Goal: Task Accomplishment & Management: Complete application form

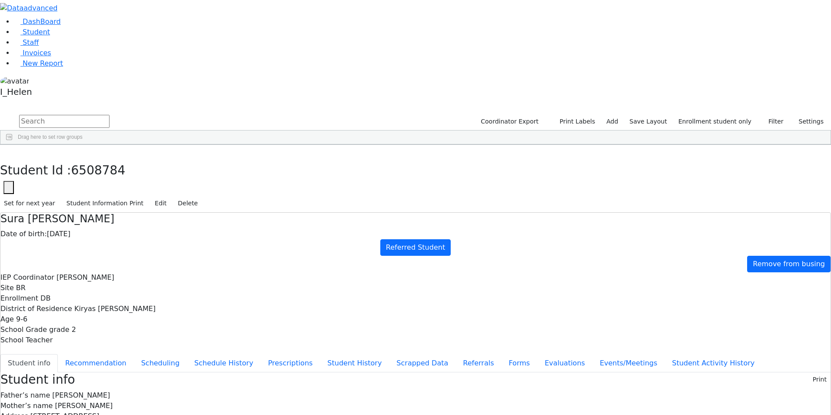
click at [153, 207] on div "Sura Peshy" at bounding box center [127, 213] width 51 height 12
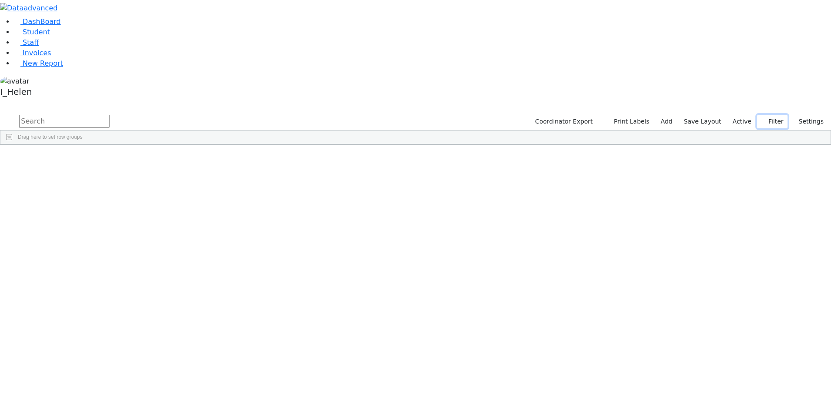
click at [768, 115] on button "Filter" at bounding box center [772, 121] width 30 height 13
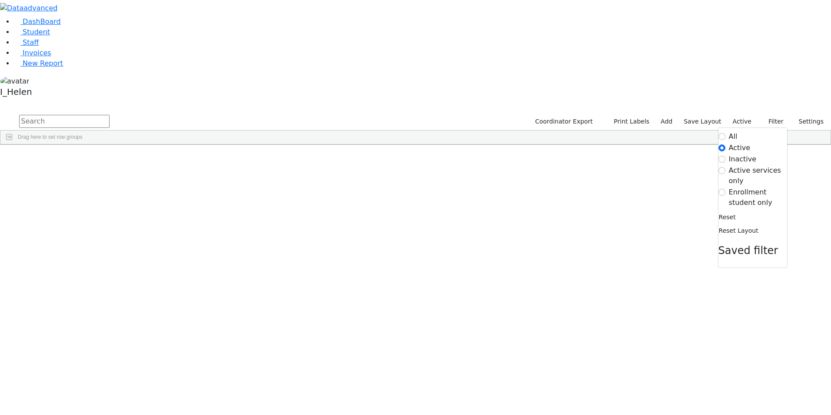
click at [743, 187] on label "Enrollment student only" at bounding box center [758, 197] width 58 height 21
click at [725, 189] on input "Enrollment student only" at bounding box center [721, 192] width 7 height 7
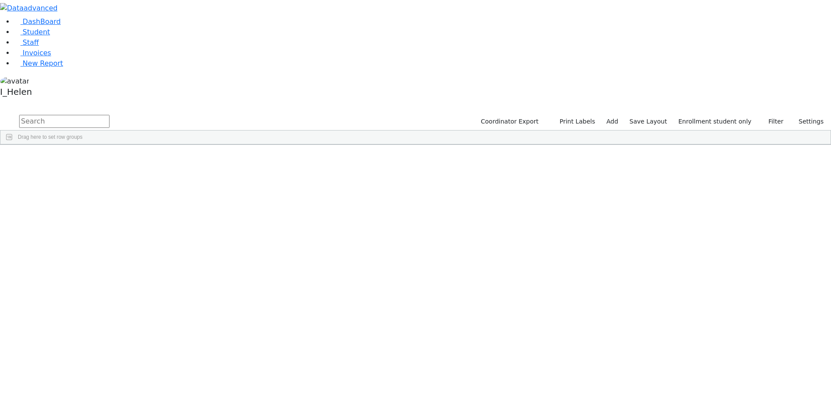
click at [100, 207] on div "[PERSON_NAME]" at bounding box center [74, 213] width 51 height 12
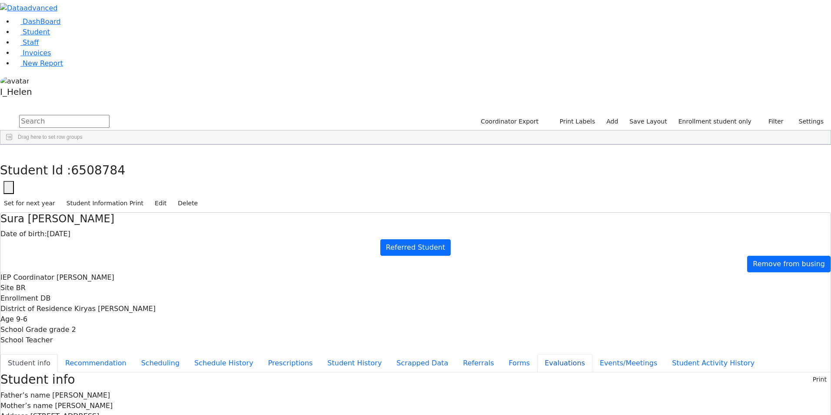
click at [537, 354] on button "Evaluations" at bounding box center [564, 363] width 55 height 18
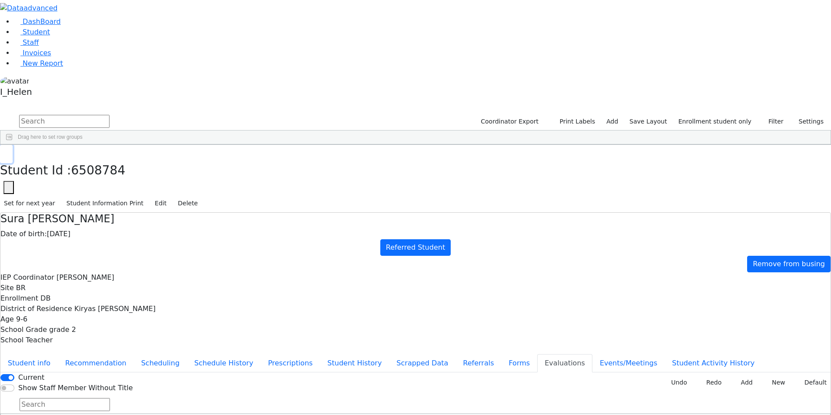
click at [13, 145] on button "button" at bounding box center [6, 154] width 13 height 18
click at [100, 329] on div "Gluck" at bounding box center [74, 335] width 51 height 12
click at [4, 151] on use "button" at bounding box center [4, 151] width 0 height 0
click at [100, 220] on div "Brach" at bounding box center [74, 226] width 51 height 12
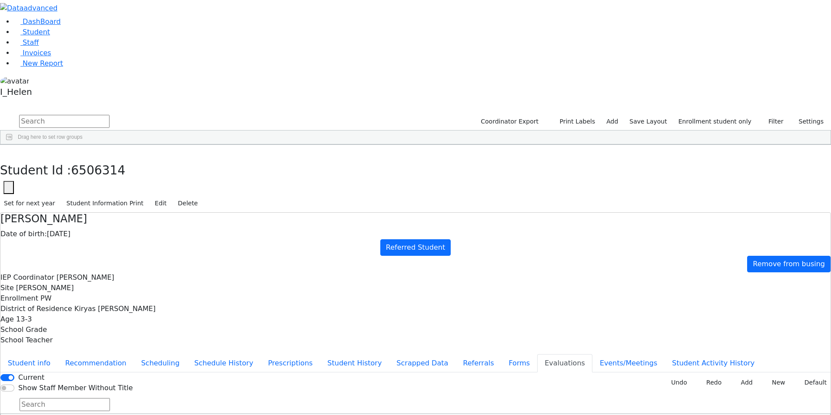
click at [100, 220] on div "Brach" at bounding box center [74, 226] width 51 height 12
click at [4, 151] on use "button" at bounding box center [4, 151] width 0 height 0
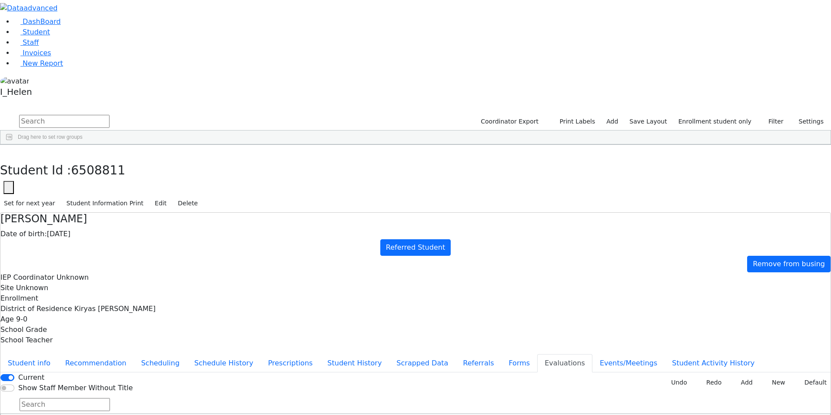
click at [44, 372] on label "Current" at bounding box center [31, 377] width 26 height 10
click at [14, 374] on input "Current" at bounding box center [7, 377] width 14 height 7
click at [279, 372] on div "Current Show Staff Member Without Title New Invoice Undo Redo Add New Default" at bounding box center [415, 382] width 830 height 21
click at [44, 372] on label "Current" at bounding box center [31, 377] width 26 height 10
click at [14, 374] on input "Current" at bounding box center [7, 377] width 14 height 7
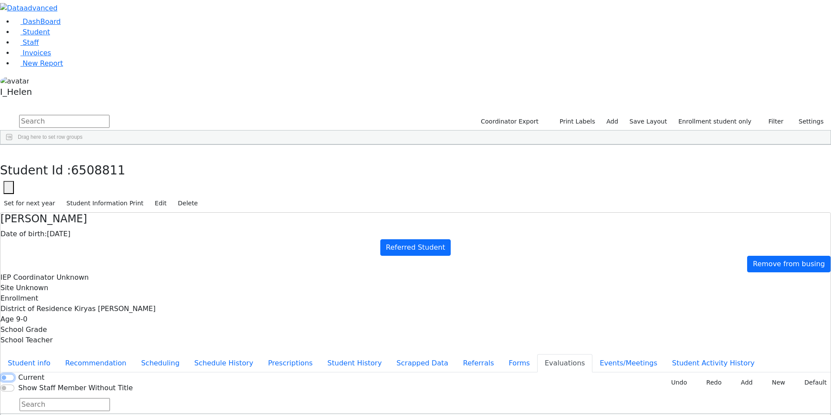
checkbox input "true"
click at [134, 354] on button "Recommendation" at bounding box center [96, 363] width 76 height 18
checkbox input "true"
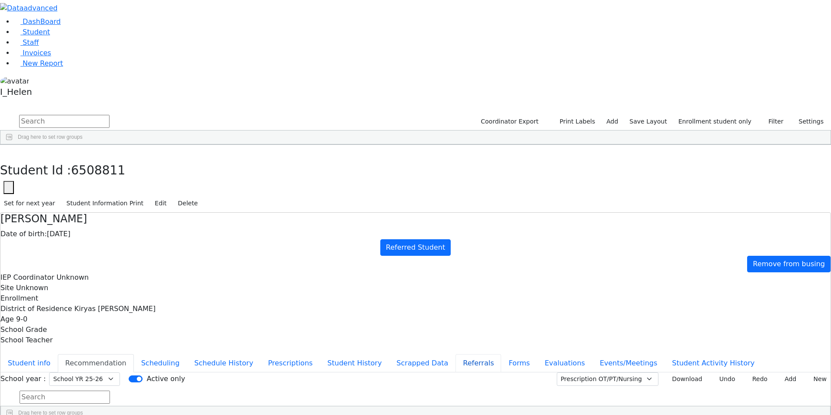
drag, startPoint x: 196, startPoint y: 213, endPoint x: 196, endPoint y: 223, distance: 10.0
click at [456, 354] on button "Referrals" at bounding box center [479, 363] width 46 height 18
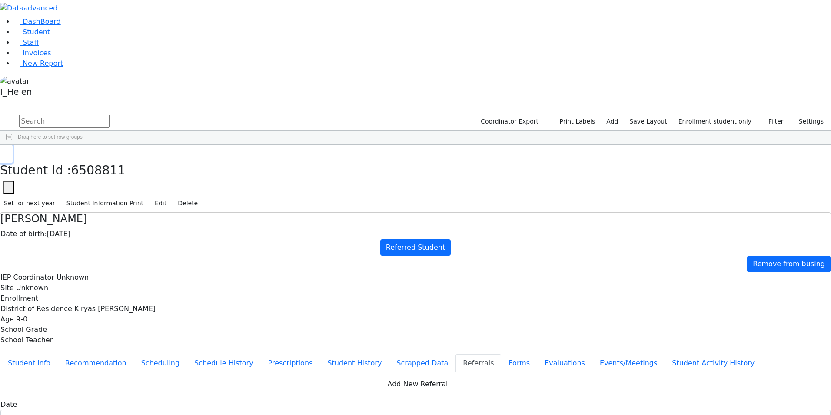
click at [9, 151] on icon "button" at bounding box center [6, 153] width 5 height 5
click at [100, 195] on div "[PERSON_NAME]" at bounding box center [74, 201] width 51 height 12
click at [13, 145] on button "button" at bounding box center [6, 154] width 13 height 18
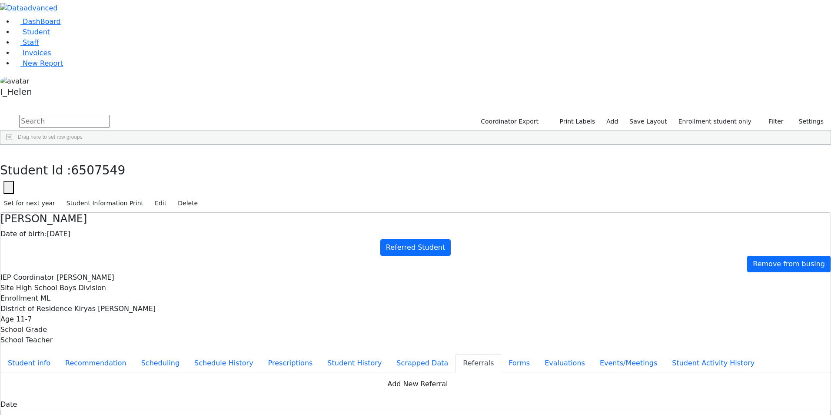
click at [150, 256] on div "Yides" at bounding box center [125, 262] width 51 height 12
click at [537, 354] on button "Evaluations" at bounding box center [564, 363] width 55 height 18
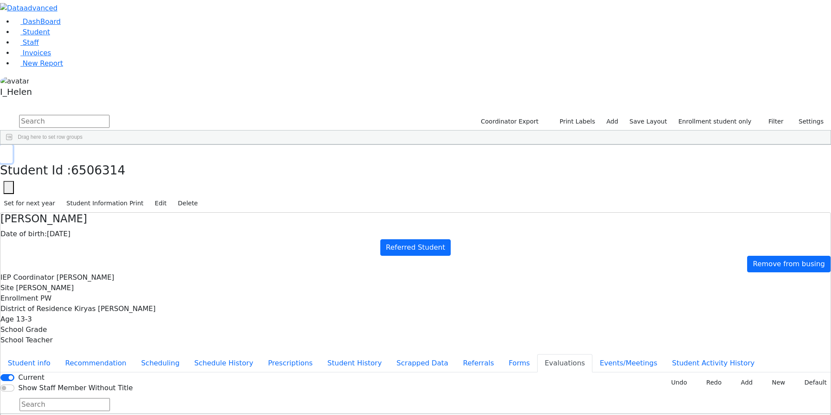
click at [13, 145] on button "button" at bounding box center [6, 154] width 13 height 18
click at [100, 256] on div "Gluck" at bounding box center [74, 262] width 51 height 12
click at [58, 354] on button "Student info" at bounding box center [28, 363] width 57 height 18
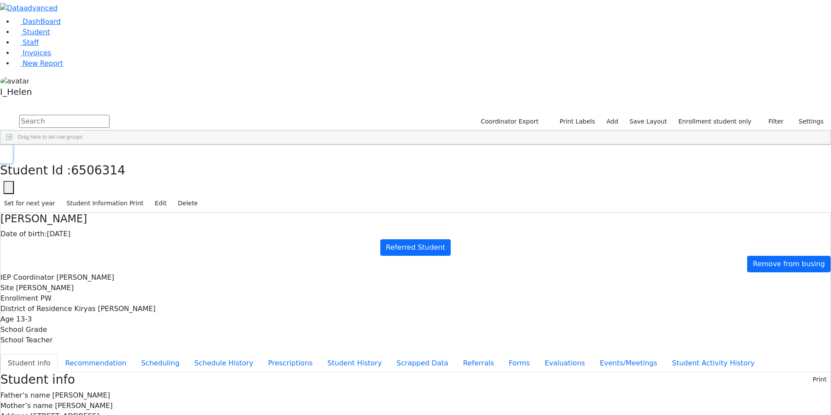
click at [13, 145] on button "button" at bounding box center [6, 154] width 13 height 18
click at [773, 115] on button "Filter" at bounding box center [772, 121] width 30 height 13
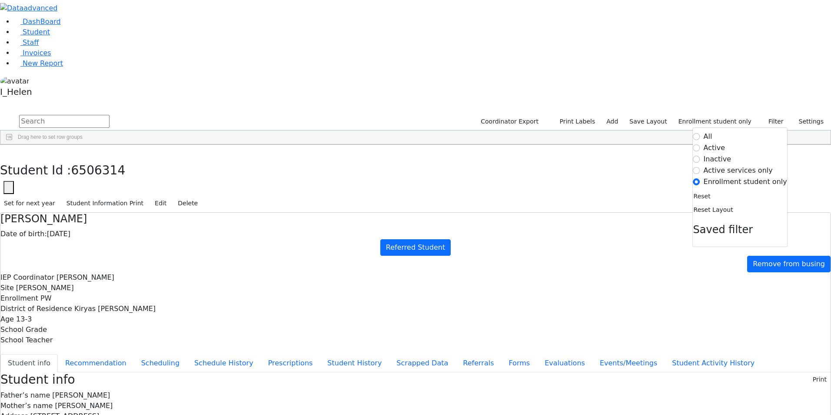
click at [734, 143] on div "Active" at bounding box center [740, 148] width 94 height 10
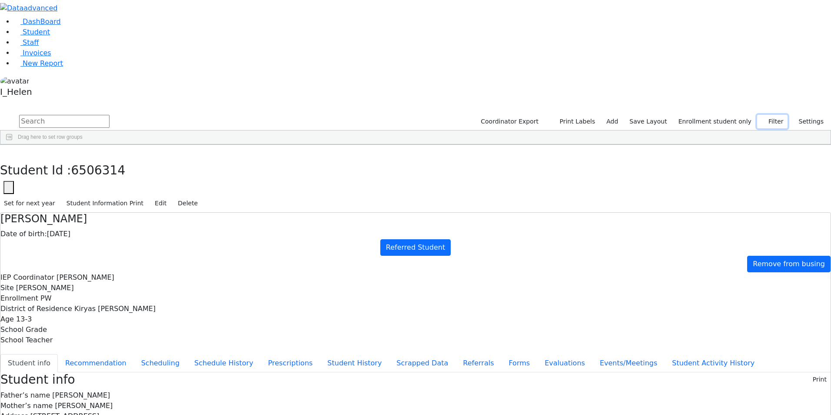
click at [776, 115] on button "Filter" at bounding box center [772, 121] width 30 height 13
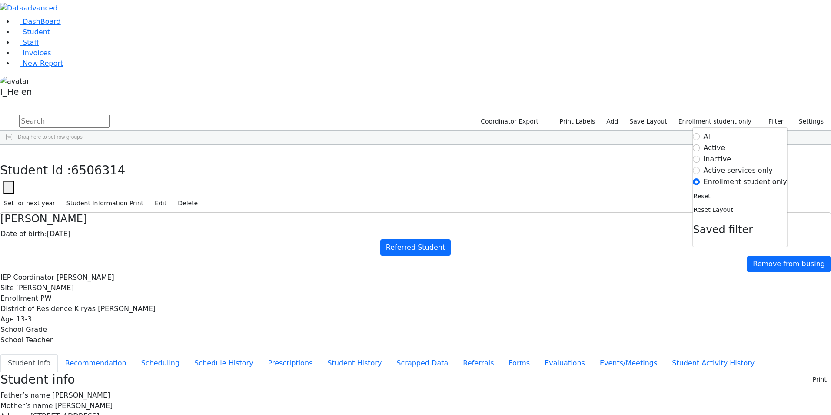
click at [180, 329] on div "6506314 [PERSON_NAME] [DATE] [PERSON_NAME] Referred Student Kiryas [PERSON_NAME…" at bounding box center [354, 335] width 709 height 12
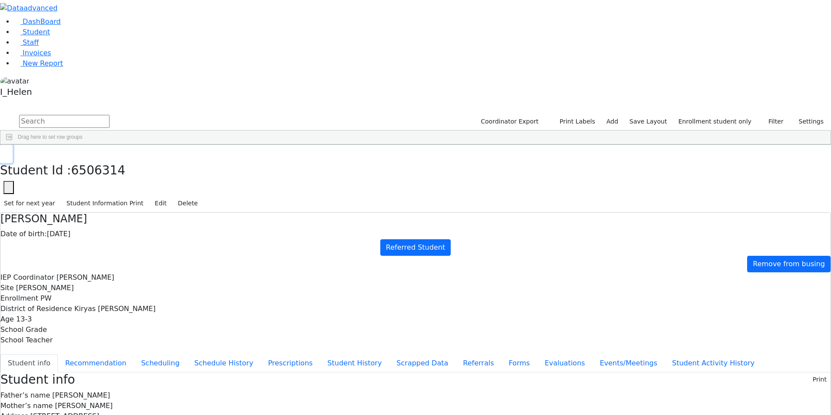
click at [13, 145] on button "button" at bounding box center [6, 154] width 13 height 18
click at [100, 207] on div "[PERSON_NAME]" at bounding box center [74, 213] width 51 height 12
click at [9, 151] on icon "button" at bounding box center [6, 153] width 5 height 5
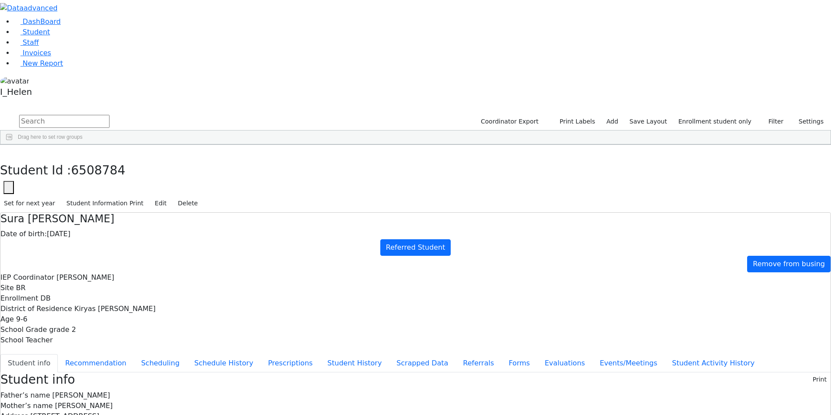
click at [501, 354] on button "Forms" at bounding box center [519, 363] width 36 height 18
type input "[PERSON_NAME]"
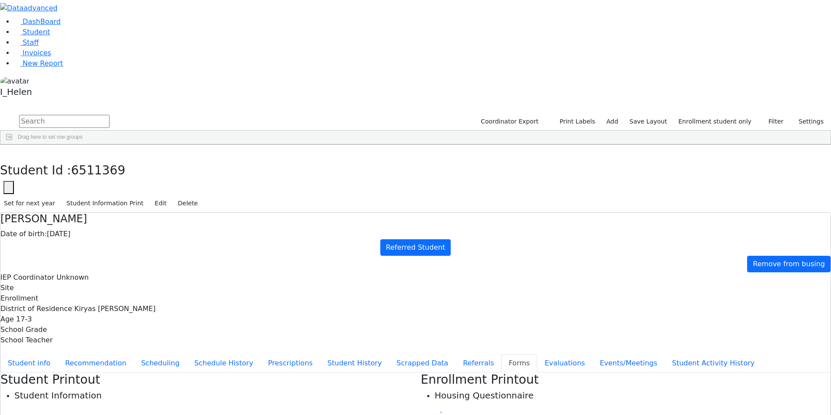
click at [9, 151] on icon "button" at bounding box center [6, 153] width 5 height 5
click at [456, 354] on button "Referrals" at bounding box center [479, 363] width 46 height 18
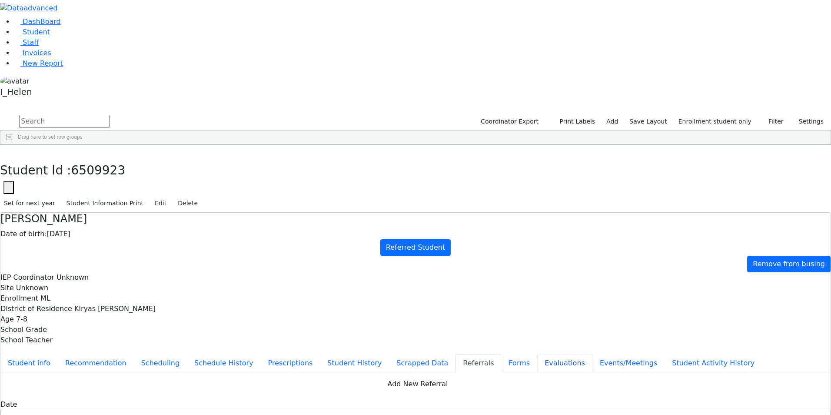
click at [537, 354] on button "Evaluations" at bounding box center [564, 363] width 55 height 18
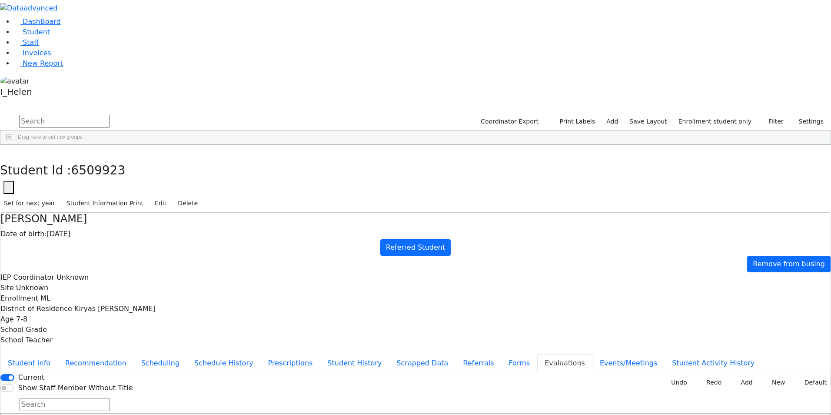
click at [44, 372] on label "Current" at bounding box center [31, 377] width 26 height 10
click at [14, 374] on input "Current" at bounding box center [7, 377] width 14 height 7
click at [44, 372] on label "Current" at bounding box center [31, 377] width 26 height 10
click at [14, 374] on input "Current" at bounding box center [7, 377] width 14 height 7
checkbox input "true"
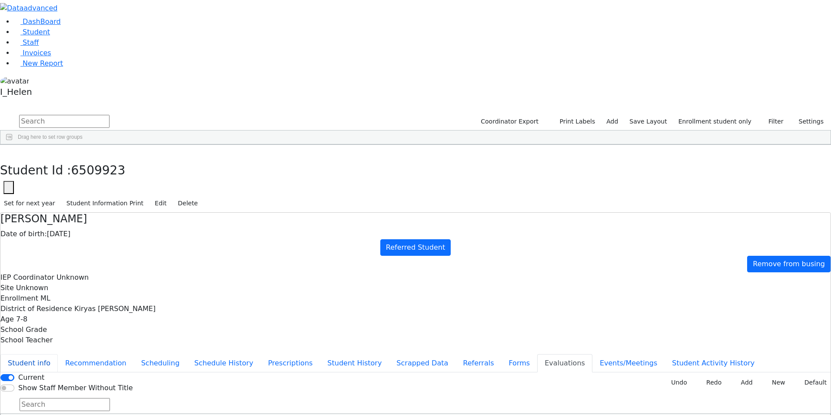
click at [58, 354] on button "Student info" at bounding box center [28, 363] width 57 height 18
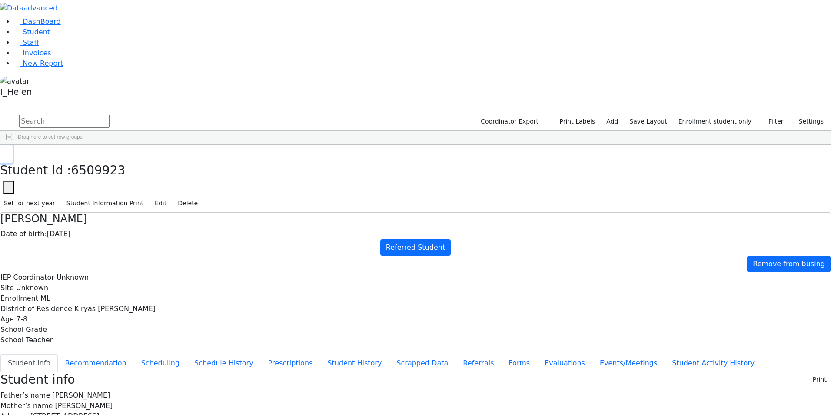
click at [13, 145] on button "button" at bounding box center [6, 154] width 13 height 18
click at [100, 207] on div "[PERSON_NAME]" at bounding box center [74, 213] width 51 height 12
click at [13, 145] on button "button" at bounding box center [6, 154] width 13 height 18
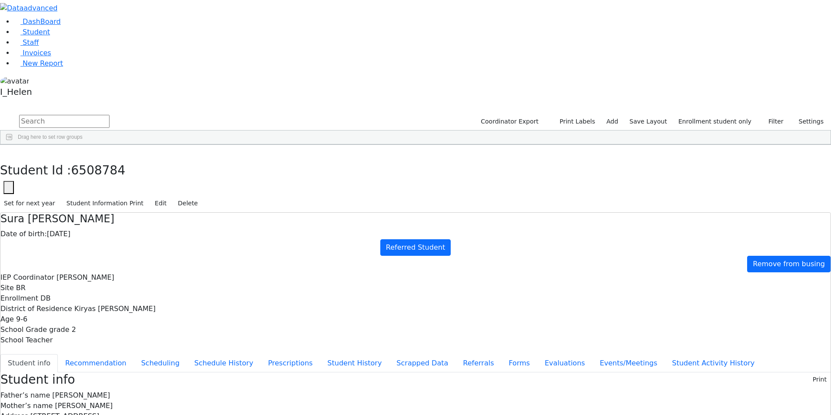
click at [100, 207] on div "[PERSON_NAME]" at bounding box center [74, 213] width 51 height 12
click at [537, 354] on button "Evaluations" at bounding box center [564, 363] width 55 height 18
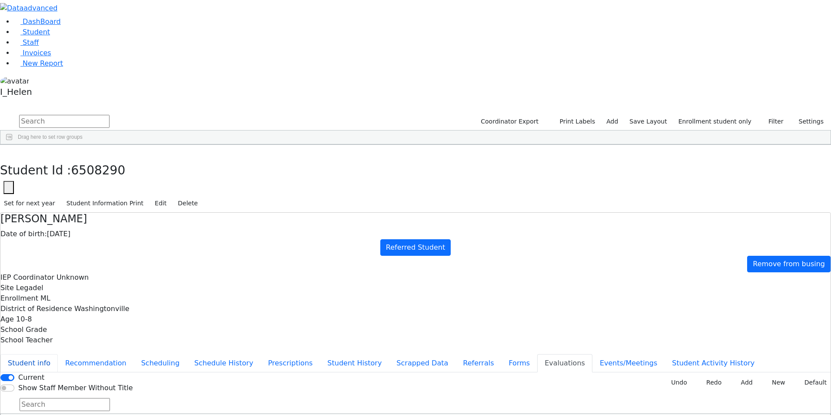
click at [58, 354] on button "Student info" at bounding box center [28, 363] width 57 height 18
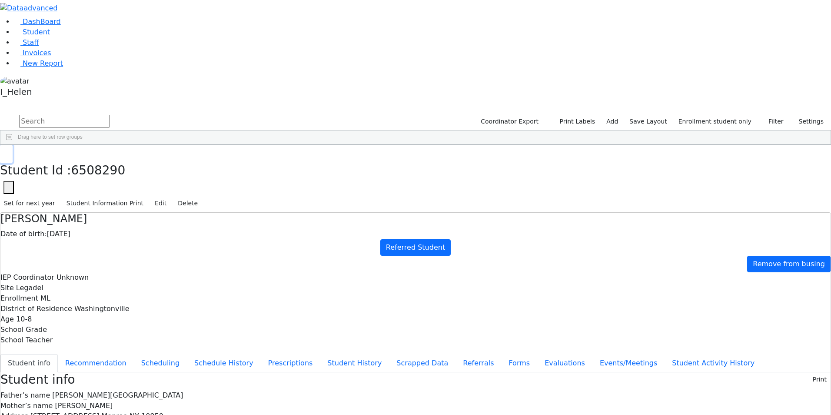
click at [13, 145] on button "button" at bounding box center [6, 154] width 13 height 18
click at [100, 207] on div "[PERSON_NAME]" at bounding box center [74, 213] width 51 height 12
click at [13, 145] on button "button" at bounding box center [6, 154] width 13 height 18
click at [100, 207] on div "[PERSON_NAME]" at bounding box center [74, 213] width 51 height 12
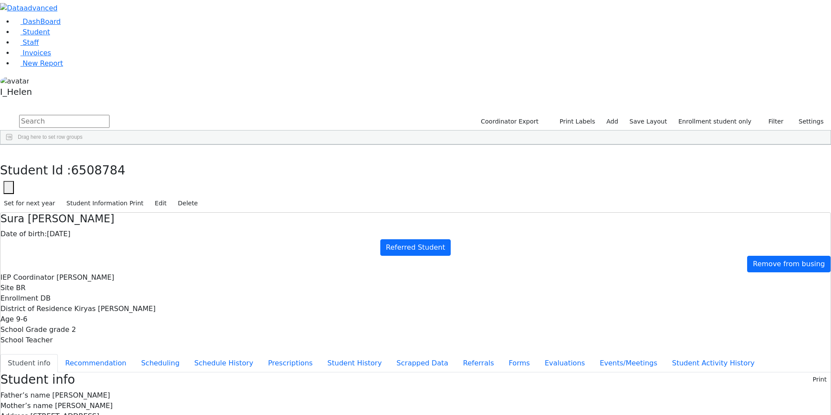
click at [100, 207] on div "[PERSON_NAME]" at bounding box center [74, 213] width 51 height 12
click at [9, 151] on icon "button" at bounding box center [6, 153] width 5 height 5
click at [150, 329] on div "Yides" at bounding box center [125, 335] width 51 height 12
click at [170, 196] on button "Edit" at bounding box center [161, 202] width 20 height 13
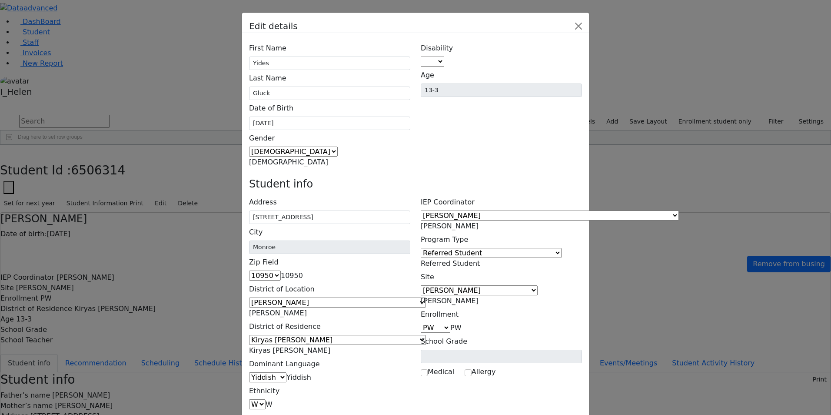
scroll to position [56, 0]
type input "[EMAIL_ADDRESS][DOMAIN_NAME]"
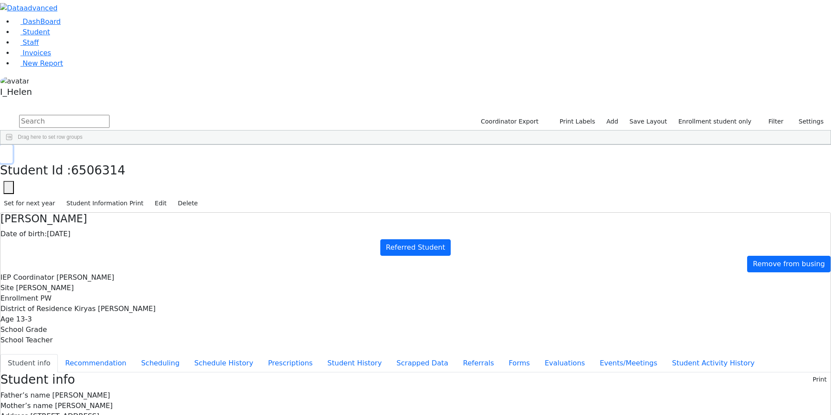
click at [13, 145] on button "button" at bounding box center [6, 154] width 13 height 18
click at [773, 115] on button "Filter" at bounding box center [772, 121] width 30 height 13
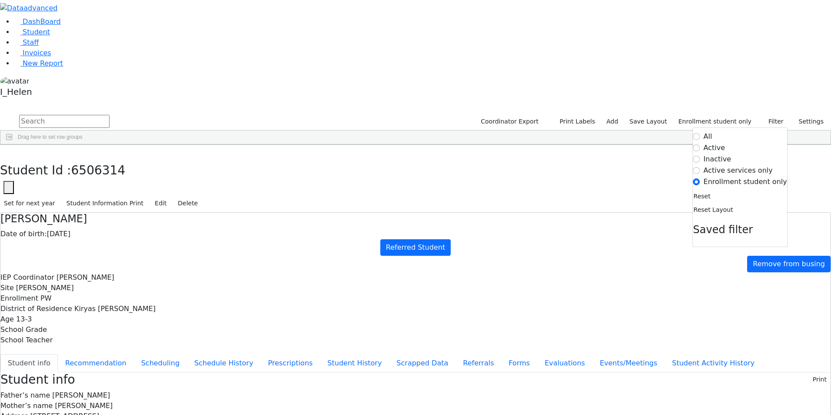
click at [715, 131] on form "All Active Inactive Active services only Enrollment student only" at bounding box center [740, 159] width 94 height 56
click at [715, 143] on label "Active" at bounding box center [715, 148] width 22 height 10
click at [700, 144] on input "Active" at bounding box center [696, 147] width 7 height 7
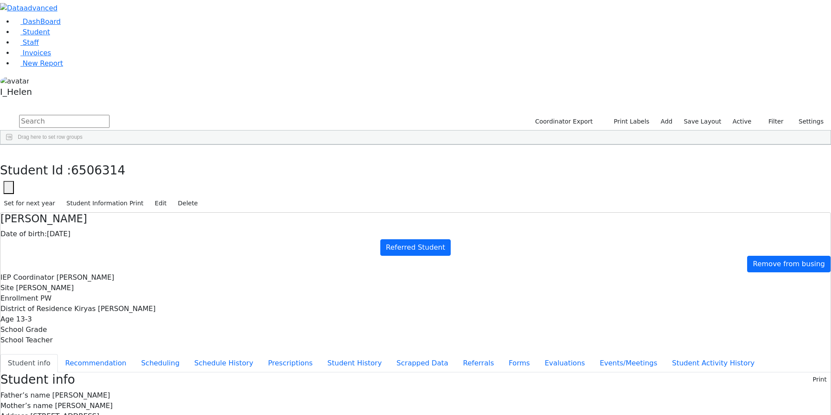
click at [110, 115] on input "text" at bounding box center [64, 121] width 90 height 13
click at [100, 159] on div "[PERSON_NAME]" at bounding box center [74, 165] width 51 height 12
click at [13, 145] on button "button" at bounding box center [6, 154] width 13 height 18
click at [100, 159] on div "[PERSON_NAME]" at bounding box center [74, 165] width 51 height 12
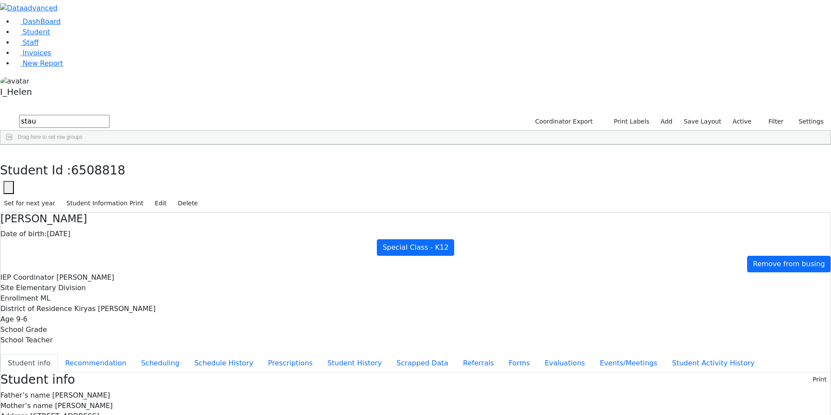
click at [100, 159] on div "[PERSON_NAME]" at bounding box center [74, 165] width 51 height 12
click at [4, 151] on use "button" at bounding box center [4, 151] width 0 height 0
drag, startPoint x: 153, startPoint y: 30, endPoint x: 111, endPoint y: 47, distance: 44.5
click at [111, 113] on div "stau Coordinator Export Print Labels Add Save Layout Active Filter All Active I…" at bounding box center [415, 128] width 831 height 31
type input "sa"
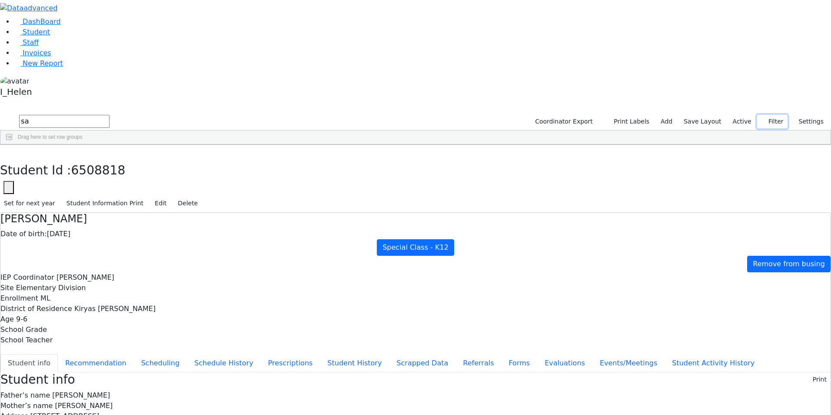
click at [766, 115] on button "Filter" at bounding box center [772, 121] width 30 height 13
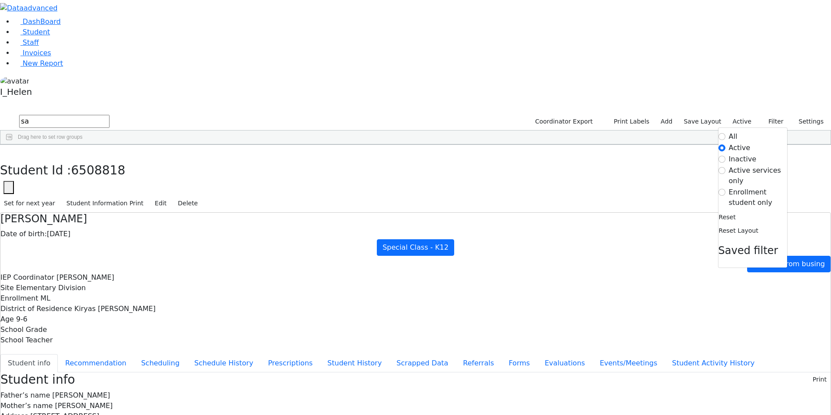
click at [746, 187] on label "Enrollment student only" at bounding box center [758, 197] width 58 height 21
click at [725, 189] on input "Enrollment student only" at bounding box center [721, 192] width 7 height 7
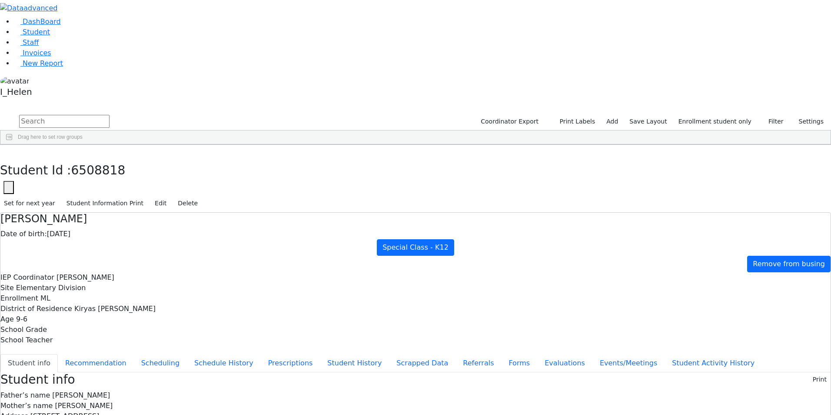
click at [153, 183] on div "[PERSON_NAME]" at bounding box center [127, 189] width 51 height 12
click at [456, 354] on button "Referrals" at bounding box center [479, 363] width 46 height 18
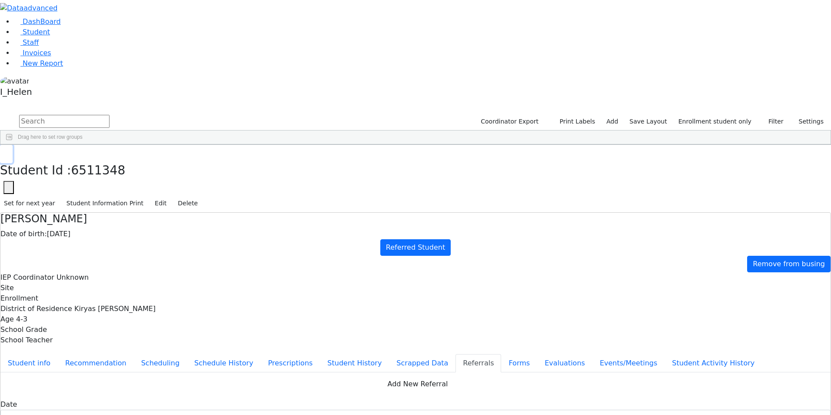
click at [13, 145] on button "button" at bounding box center [6, 154] width 13 height 18
click at [153, 341] on div "Frimy" at bounding box center [127, 347] width 51 height 12
click at [13, 145] on button "button" at bounding box center [6, 154] width 13 height 18
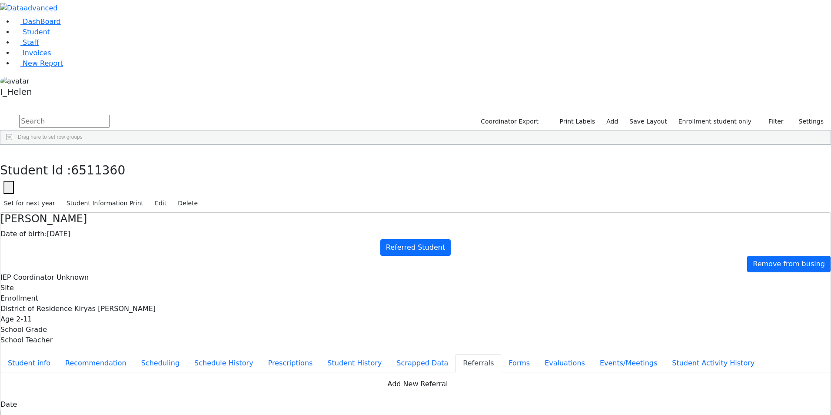
click at [153, 387] on div "Esty" at bounding box center [127, 393] width 51 height 12
click at [13, 145] on button "button" at bounding box center [6, 154] width 13 height 18
click at [153, 341] on div "Frimy" at bounding box center [127, 347] width 51 height 12
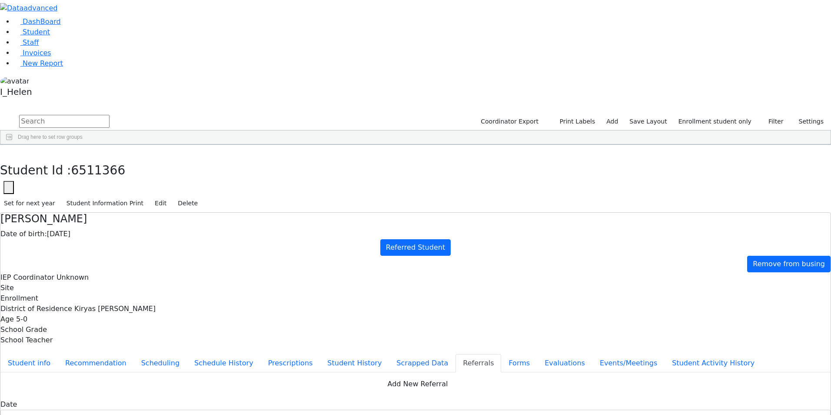
click at [153, 341] on div "Frimy" at bounding box center [127, 347] width 51 height 12
click at [9, 151] on icon "button" at bounding box center [6, 153] width 5 height 5
click at [622, 115] on link "Add" at bounding box center [612, 121] width 20 height 13
select select "18"
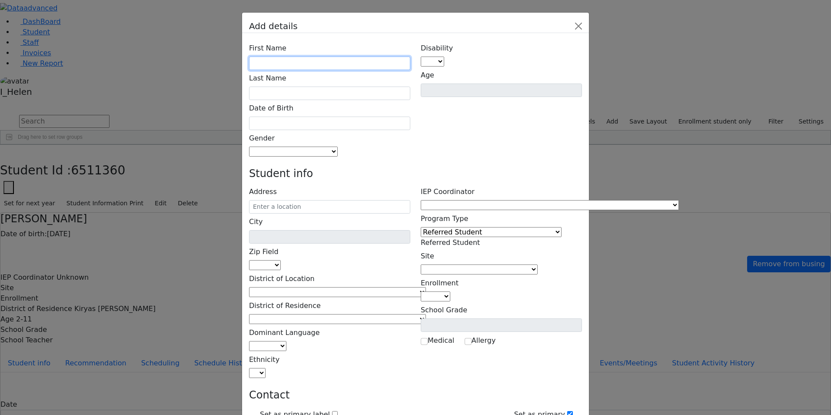
click at [369, 57] on input "text" at bounding box center [329, 63] width 161 height 13
type input "[PERSON_NAME]"
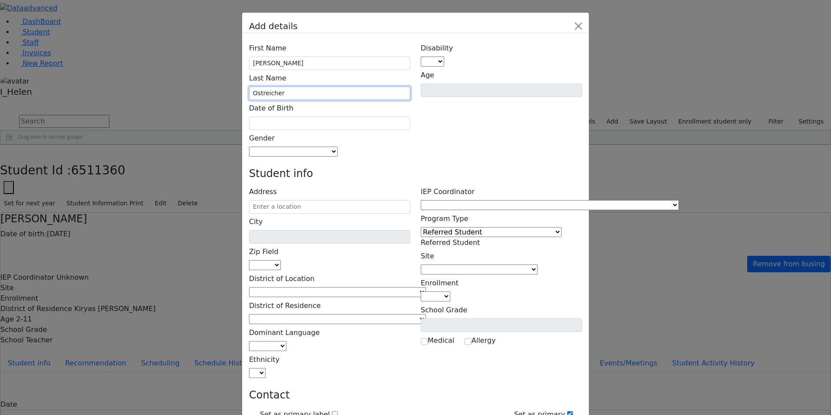
type input "Ostreicher"
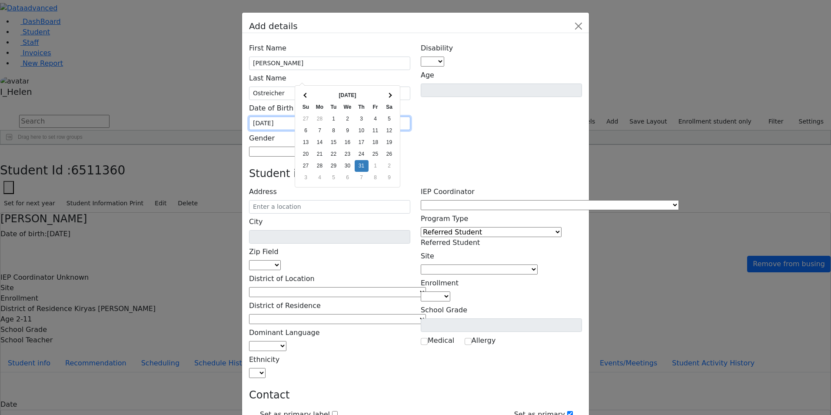
type input "[DATE]"
click at [411, 93] on div "First Name [PERSON_NAME] Last Name [PERSON_NAME] Date of Birth [DATE] Gender [D…" at bounding box center [330, 98] width 172 height 117
click at [338, 147] on span at bounding box center [338, 151] width 0 height 8
select select "[DEMOGRAPHIC_DATA]"
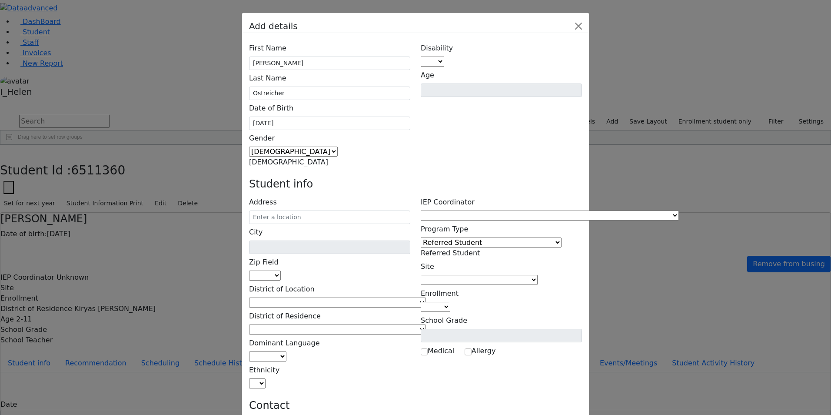
click at [324, 178] on div "Student info" at bounding box center [415, 186] width 343 height 16
click at [323, 210] on input "text" at bounding box center [329, 216] width 161 height 13
type input "7"
type input "2 Tzfas Rd"
type input "Monroe"
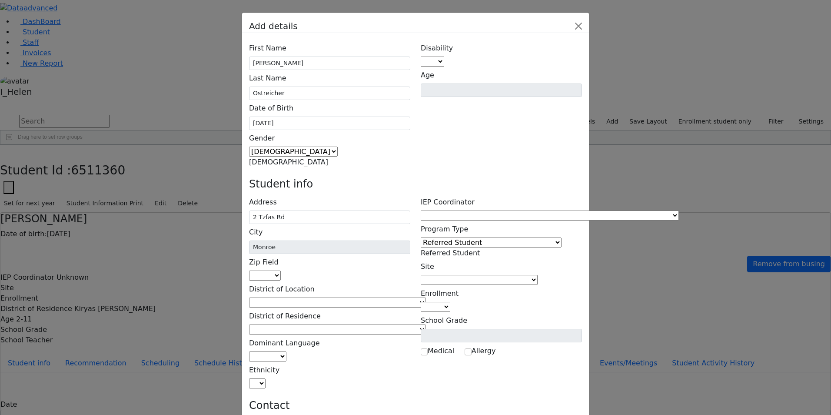
select select "10950"
click at [349, 210] on input "2 Tzfas Rd" at bounding box center [329, 216] width 161 height 13
type input "[STREET_ADDRESS]"
click at [426, 106] on div "First Name [PERSON_NAME] Last Name [PERSON_NAME] Date of Birth [DATE] Gender AU" at bounding box center [415, 418] width 347 height 771
click at [426, 298] on span at bounding box center [426, 302] width 0 height 8
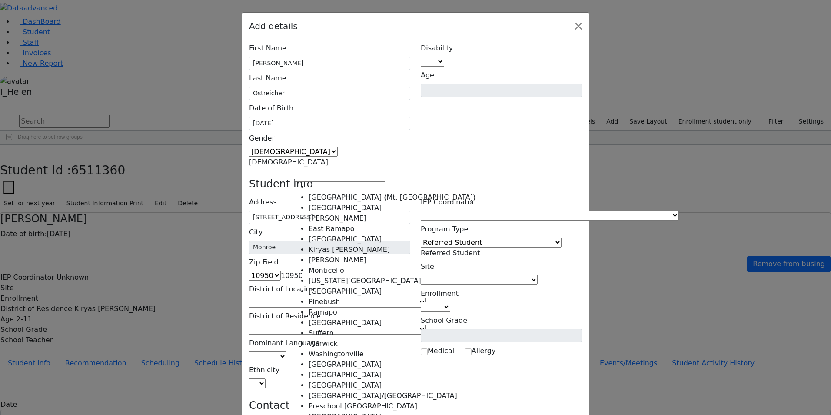
select select "6"
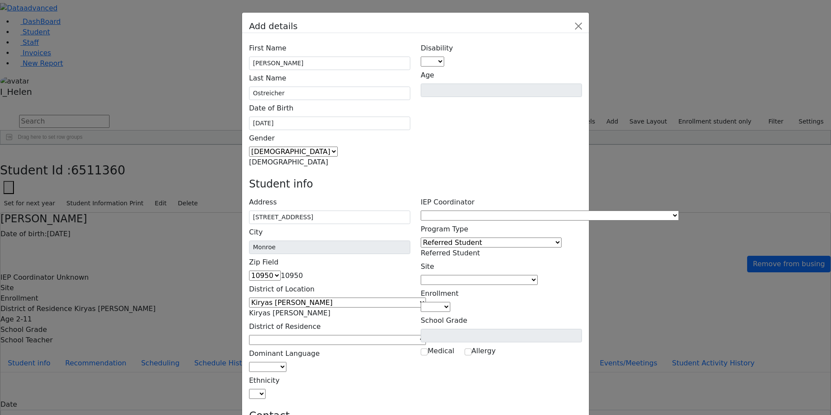
click at [426, 336] on span at bounding box center [426, 340] width 0 height 8
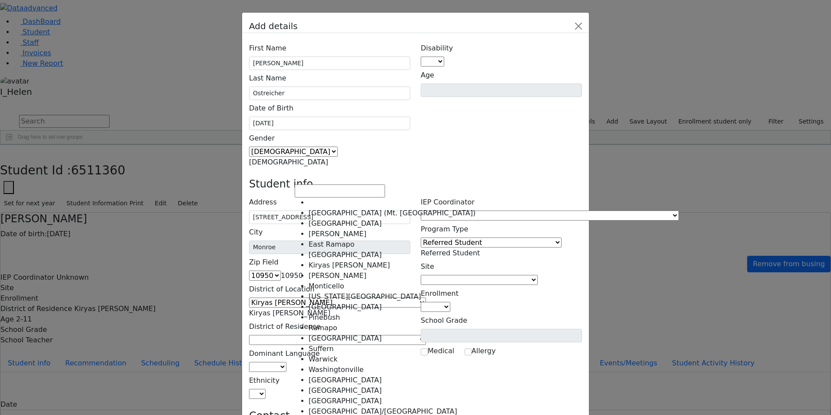
select select "6"
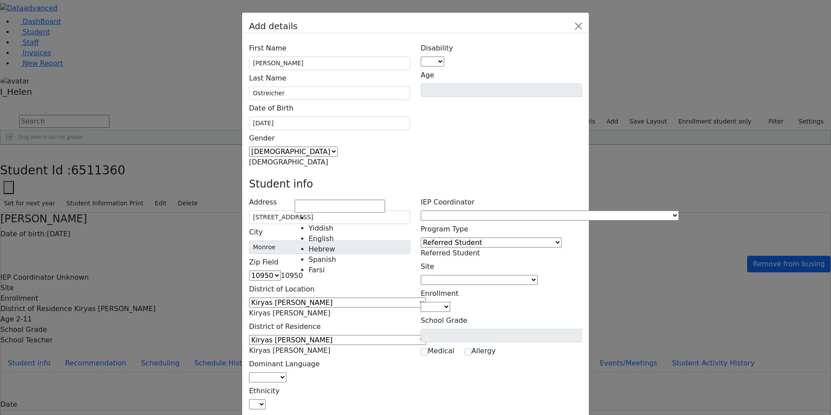
click at [286, 373] on span at bounding box center [286, 377] width 0 height 8
select select "1"
click at [266, 400] on span at bounding box center [266, 404] width 0 height 8
select select "5"
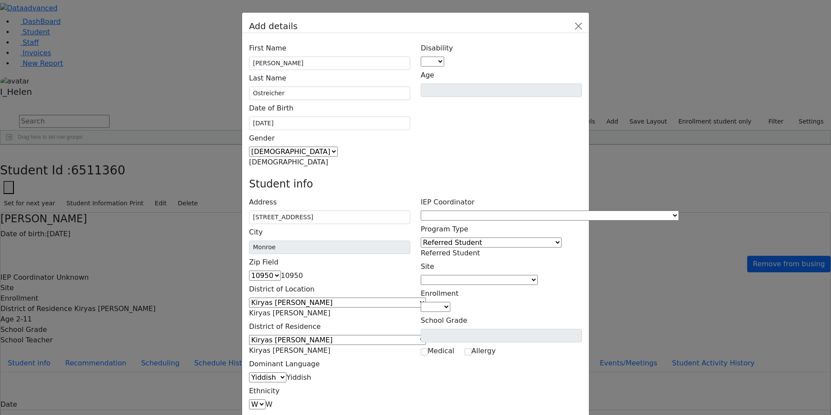
type input "z"
type input "[PERSON_NAME]"
type input "[STREET_ADDRESS]"
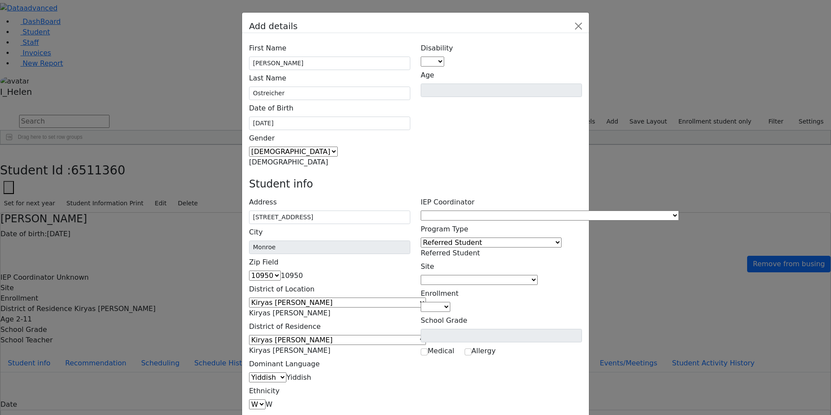
type input "[PHONE_NUMBER]"
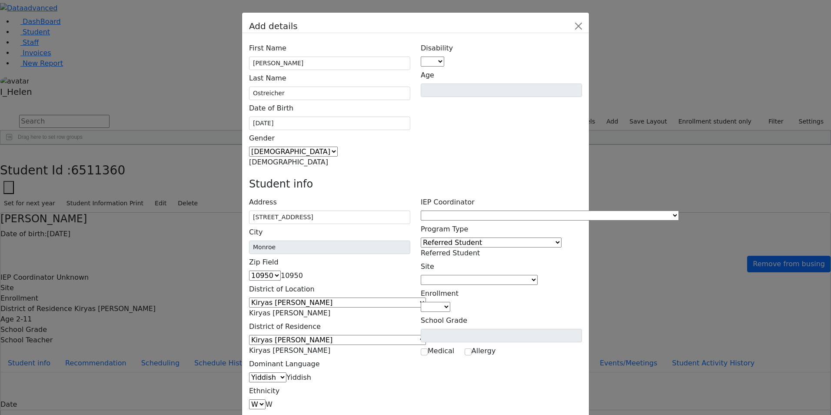
type input "[PERSON_NAME]"
type input "[STREET_ADDRESS]"
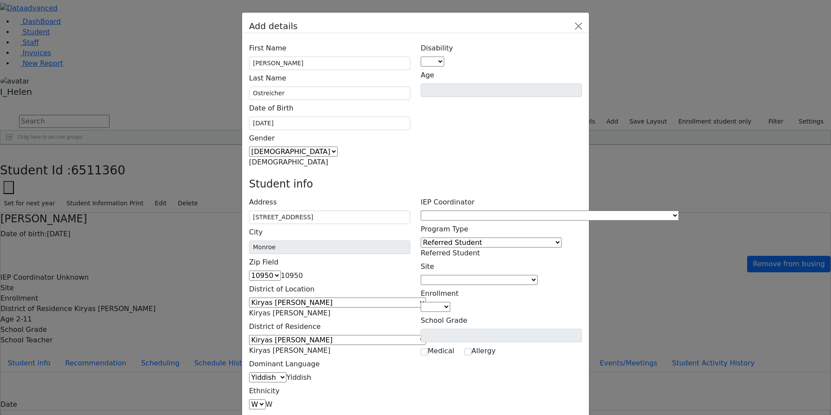
type input "[PHONE_NUMBER]"
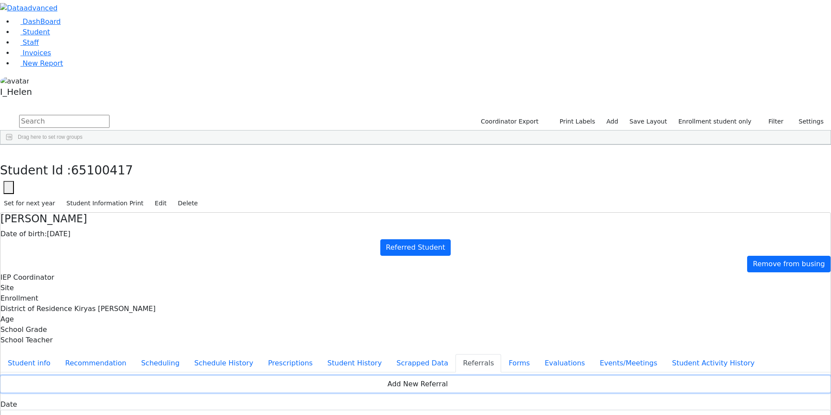
click at [421, 376] on button "Add New Referral" at bounding box center [415, 384] width 830 height 17
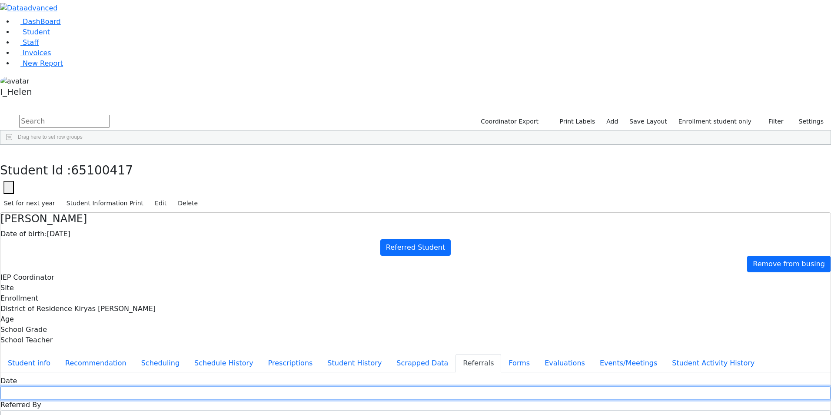
click at [342, 386] on input "text" at bounding box center [415, 392] width 830 height 13
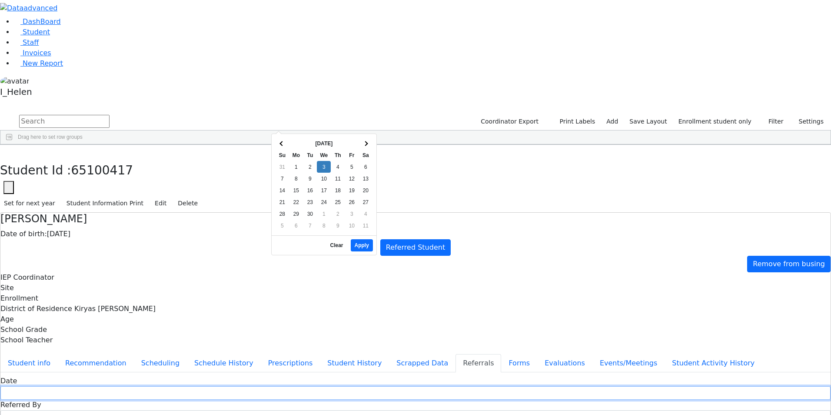
click at [313, 386] on input "text" at bounding box center [415, 392] width 830 height 13
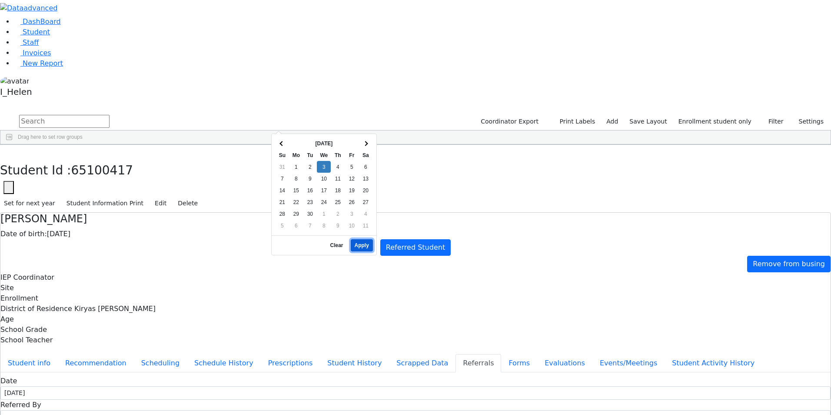
click at [358, 239] on button "Apply" at bounding box center [362, 245] width 22 height 12
type input "[DATE]"
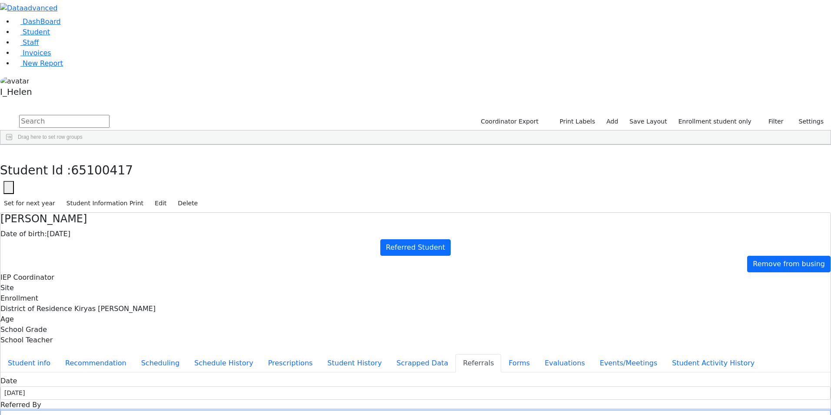
click at [420, 410] on input "text" at bounding box center [415, 416] width 830 height 13
type input "[PERSON_NAME]"
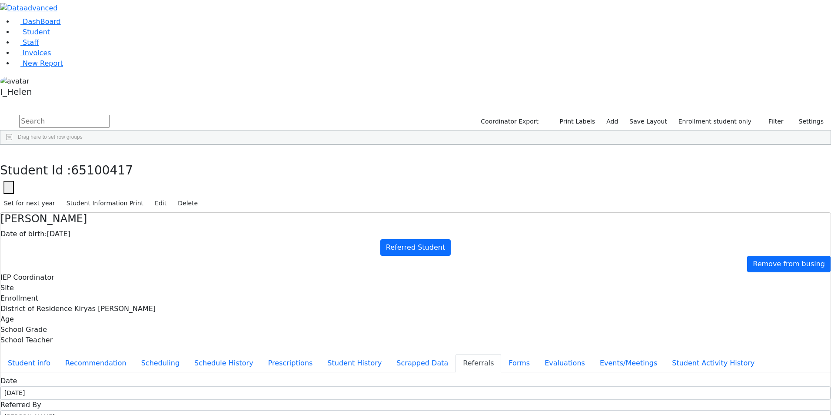
select select "Mother"
type textarea "[PERSON_NAME] attends Nursery R' Chemea, GB bldg."
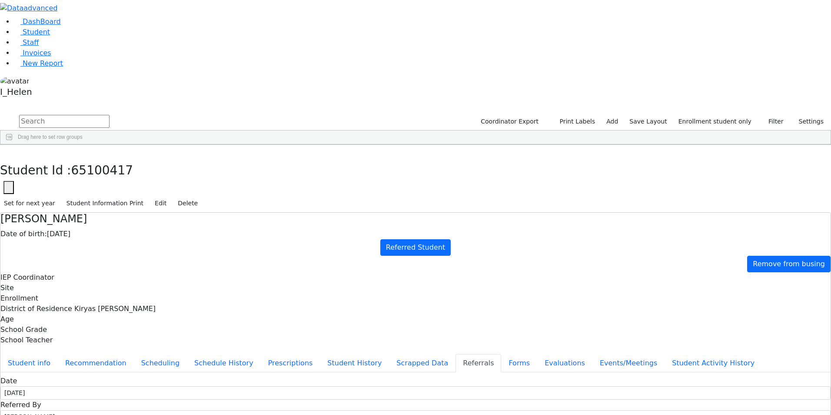
type textarea "f"
type textarea "[PERSON_NAME] has a very unclear speech, very active and sensory issues."
checkbox input "true"
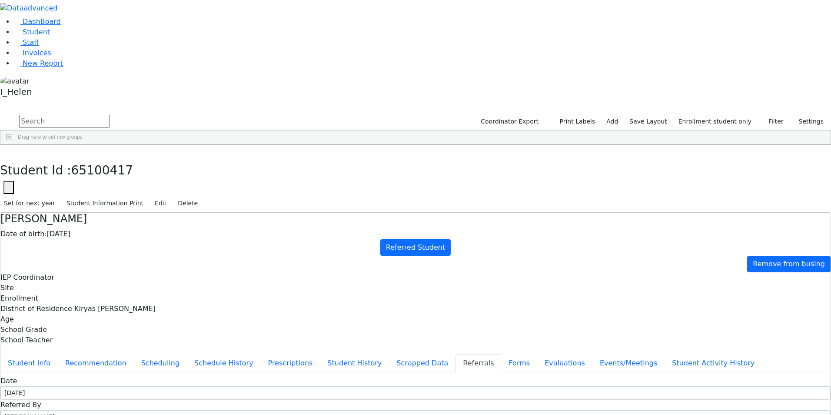
checkbox input "true"
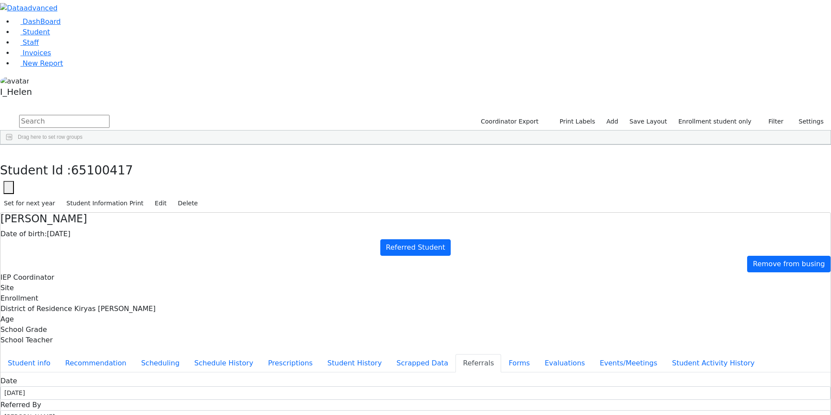
checkbox input "true"
type textarea "[PERSON_NAME] has a very unclear speech, very active and sensory issues. (BASC …"
click at [58, 354] on button "Student info" at bounding box center [28, 363] width 57 height 18
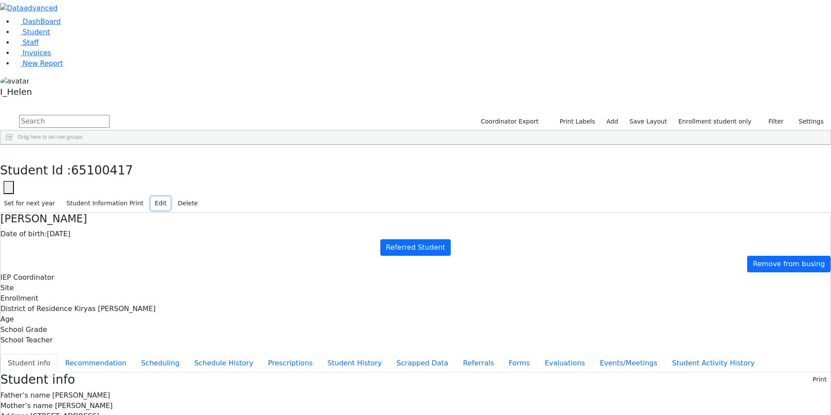
click at [170, 196] on button "Edit" at bounding box center [161, 202] width 20 height 13
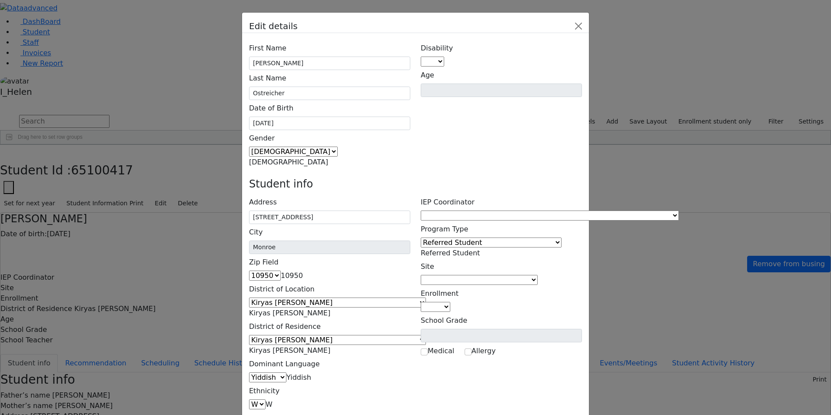
scroll to position [0, 0]
type input "[EMAIL_ADDRESS][DOMAIN_NAME]"
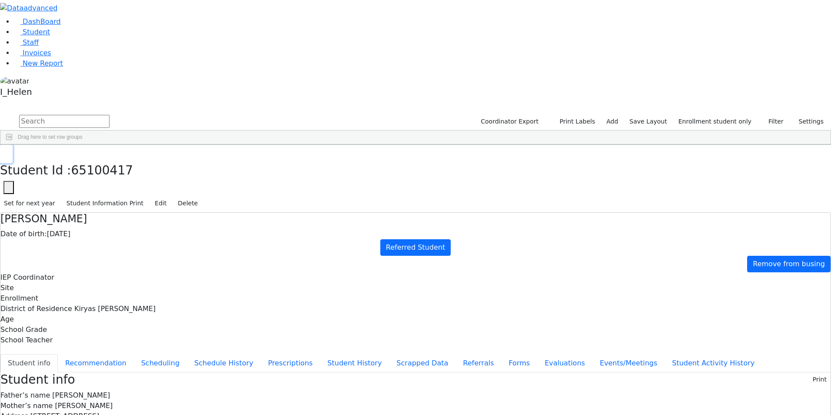
click at [9, 151] on icon "button" at bounding box center [6, 153] width 5 height 5
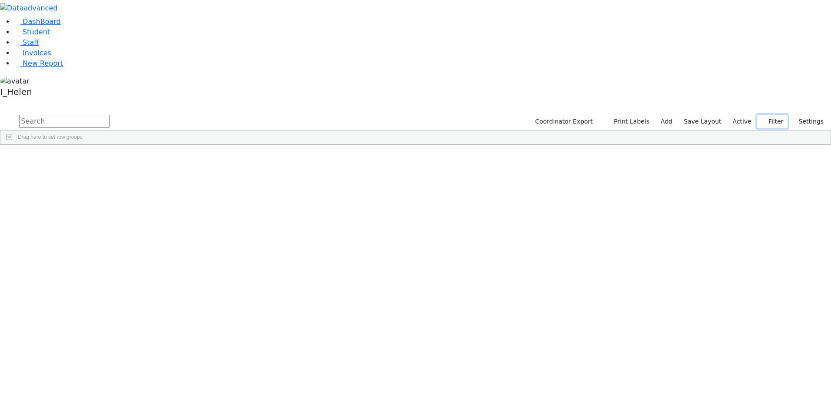
click at [778, 115] on button "Filter" at bounding box center [772, 121] width 30 height 13
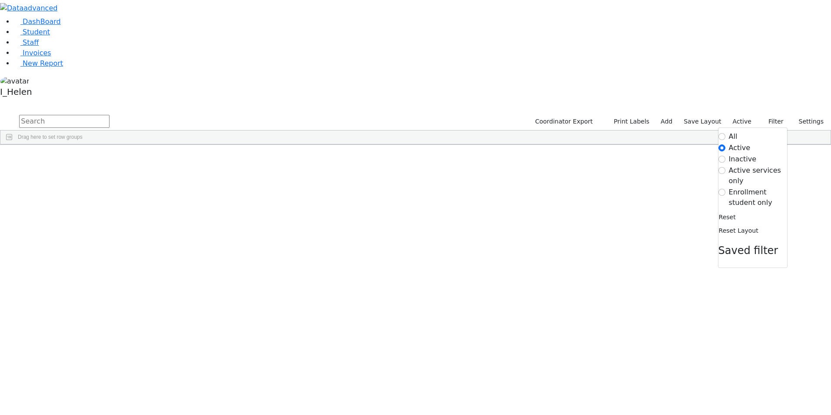
click at [737, 187] on label "Enrollment student only" at bounding box center [758, 197] width 58 height 21
click at [725, 189] on input "Enrollment student only" at bounding box center [721, 192] width 7 height 7
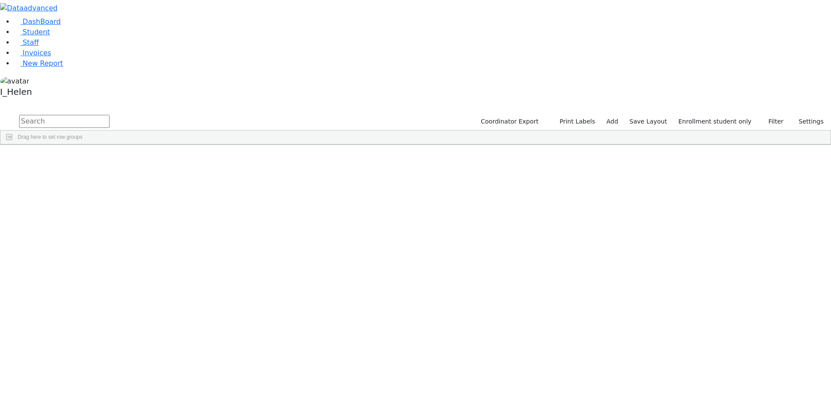
click at [100, 244] on div "Feldman" at bounding box center [74, 250] width 51 height 12
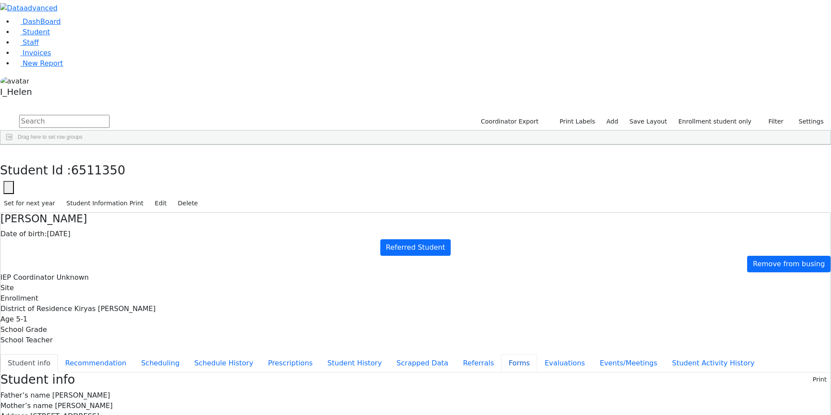
click at [501, 354] on button "Forms" at bounding box center [519, 363] width 36 height 18
type input "Mrs. Feige Feldman"
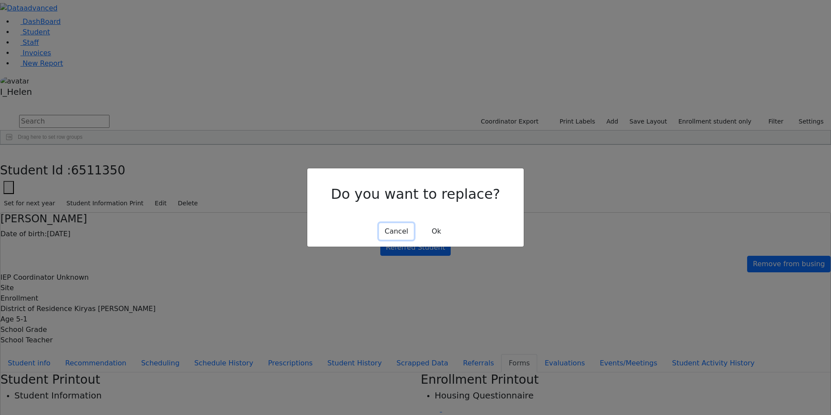
click at [387, 224] on button "Cancel" at bounding box center [396, 231] width 35 height 17
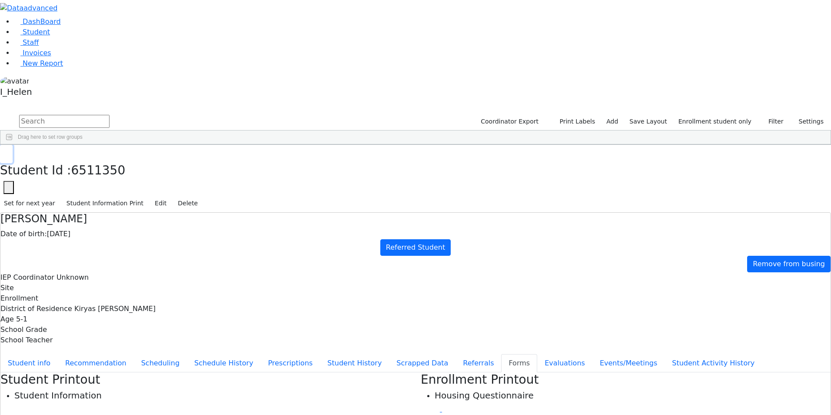
click at [13, 145] on button "button" at bounding box center [6, 154] width 13 height 18
click at [622, 115] on link "Add" at bounding box center [612, 121] width 20 height 13
select select "18"
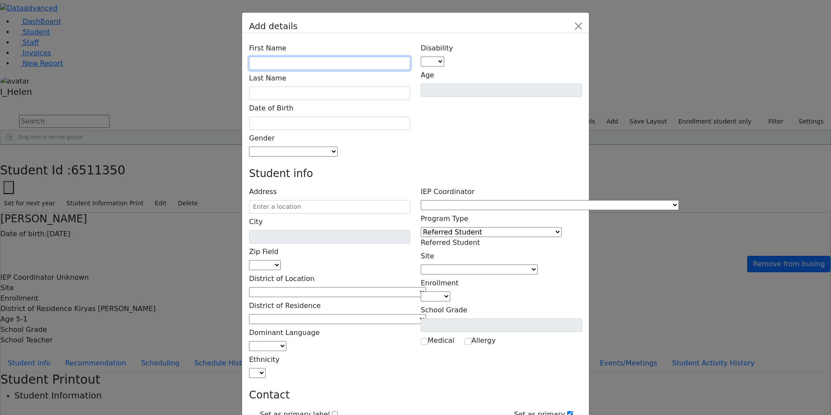
drag, startPoint x: 346, startPoint y: 45, endPoint x: 336, endPoint y: 41, distance: 9.8
click at [346, 57] on input "text" at bounding box center [329, 63] width 161 height 13
click at [339, 57] on input "Shimon" at bounding box center [329, 63] width 161 height 13
type input "Shimmy"
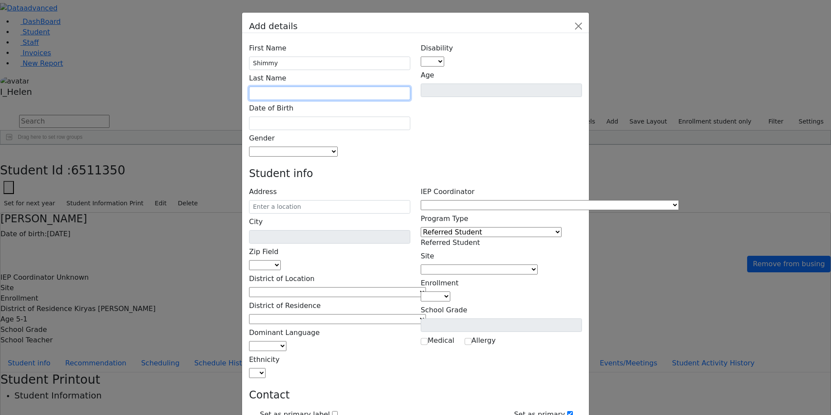
click at [331, 86] on input "text" at bounding box center [329, 92] width 161 height 13
type input "Eidlisz"
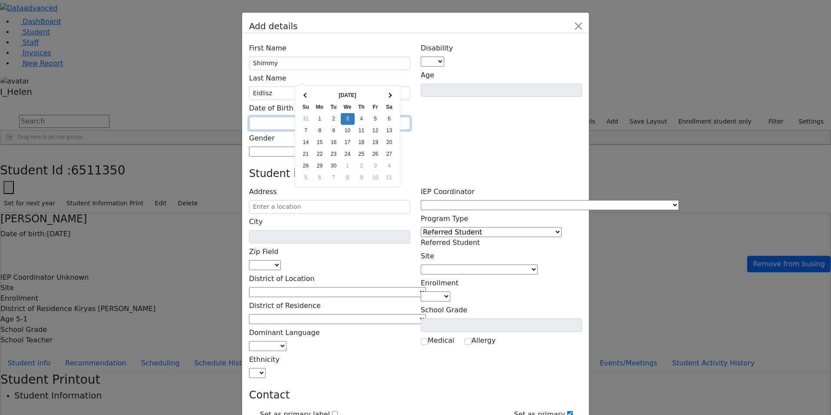
click at [327, 116] on input "text" at bounding box center [329, 122] width 161 height 13
type input "04/15/2011"
click at [422, 100] on div "First Name Shimmy Last Name Eidlisz Date of Birth 04/15/2011 Gender Male" at bounding box center [415, 413] width 347 height 760
click at [338, 147] on span at bounding box center [338, 151] width 0 height 8
select select "[DEMOGRAPHIC_DATA]"
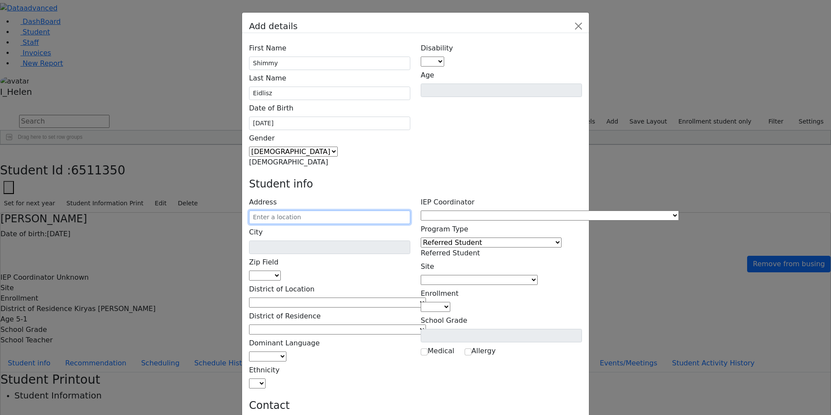
click at [323, 210] on input "text" at bounding box center [329, 216] width 161 height 13
type input "7 Beer Sheva St"
type input "Monroe"
select select "10950"
click at [371, 210] on input "7 Beer Sheva St" at bounding box center [329, 216] width 161 height 13
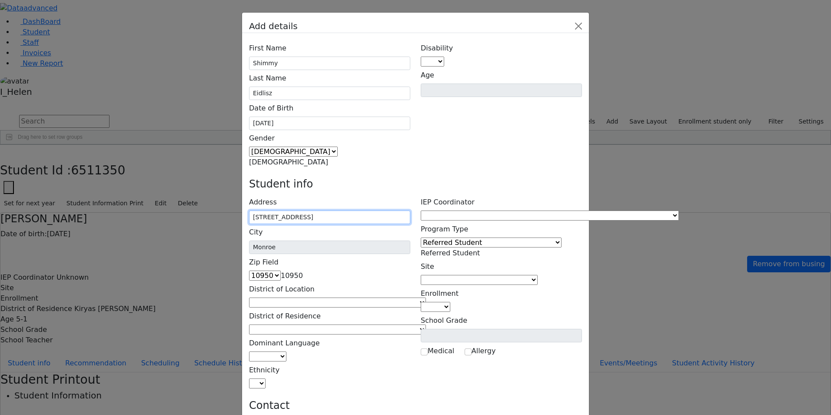
type input "7 Beer Sheva St 201"
drag, startPoint x: 383, startPoint y: 113, endPoint x: 373, endPoint y: 126, distance: 16.1
click at [383, 178] on h4 "Student info" at bounding box center [415, 184] width 333 height 13
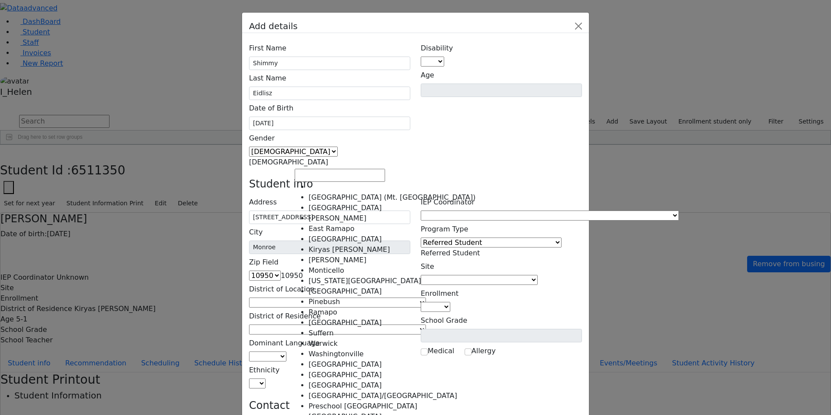
click at [426, 298] on span at bounding box center [426, 302] width 0 height 8
select select "6"
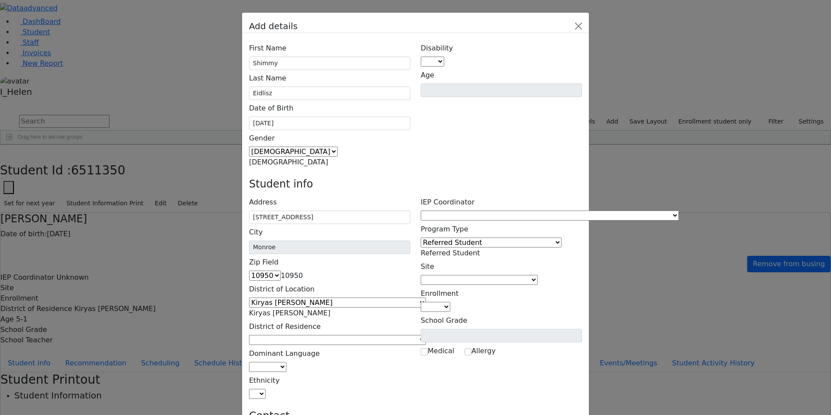
click at [323, 194] on div "Address 7 Beer Sheva St 201 City Monroe Zip Field 06390 10950 10034 10035 10036…" at bounding box center [330, 296] width 172 height 205
click at [426, 336] on span at bounding box center [426, 340] width 0 height 8
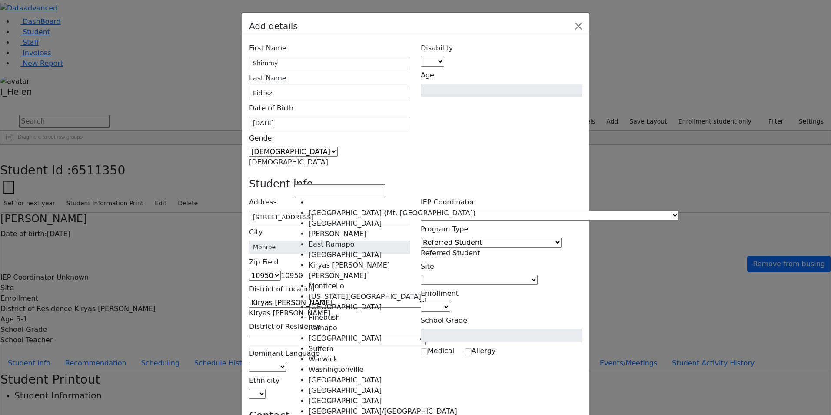
drag, startPoint x: 338, startPoint y: 234, endPoint x: 339, endPoint y: 226, distance: 8.3
select select "6"
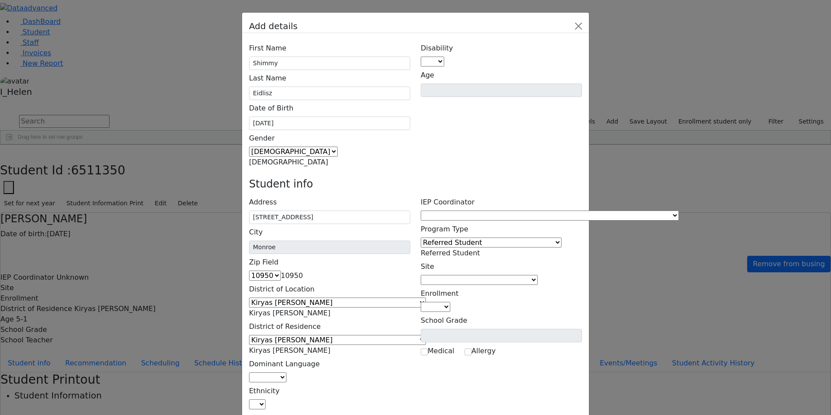
click at [286, 373] on span at bounding box center [286, 377] width 0 height 8
select select "1"
click at [266, 400] on span at bounding box center [266, 404] width 0 height 8
select select "5"
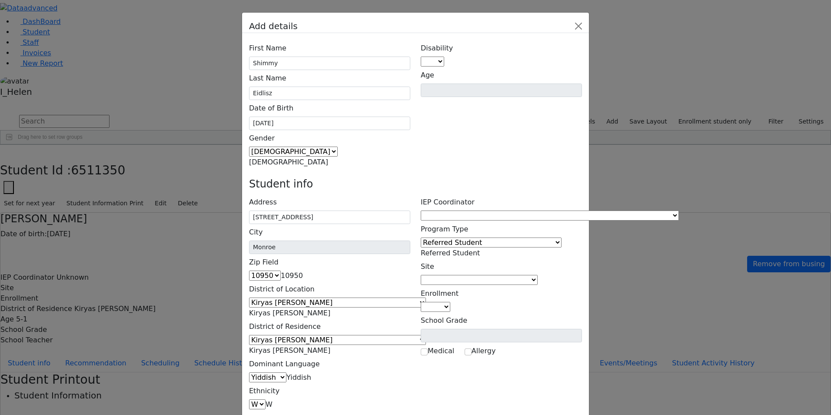
type input "Pinches Eidlisz"
type input "7 Beer Sheva St 201"
type input "(845) 799-1231"
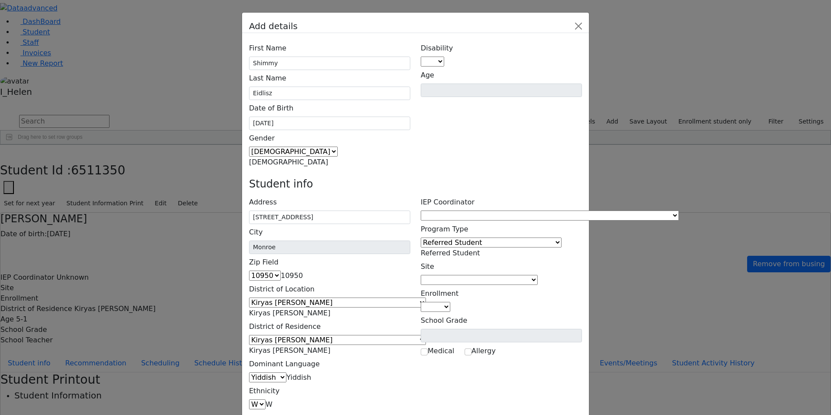
click at [587, 216] on div "IEP Coordinator Baker, Hadassah Abboudi, Elisheva Abramczyk ZC Abramsky, Sura C…" at bounding box center [502, 302] width 172 height 216
type input "(845) 705-8735"
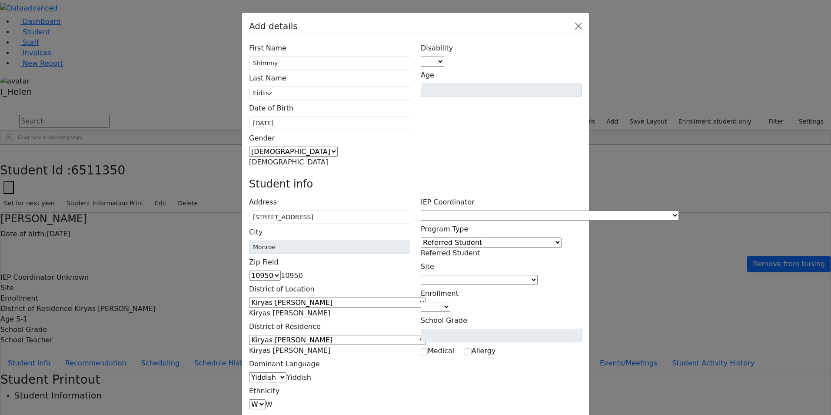
type input "Esty Eidlisz"
type input "7 Beer Sheva St 201"
type input "(845) 545-5685"
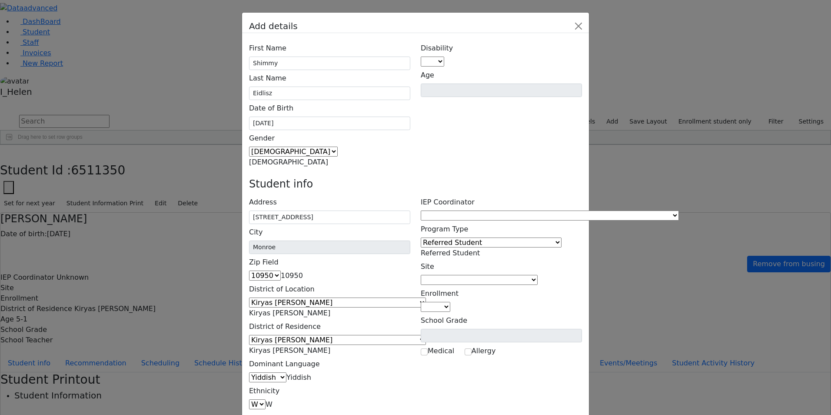
type input ";"
type input "piniaus@gmail.com"
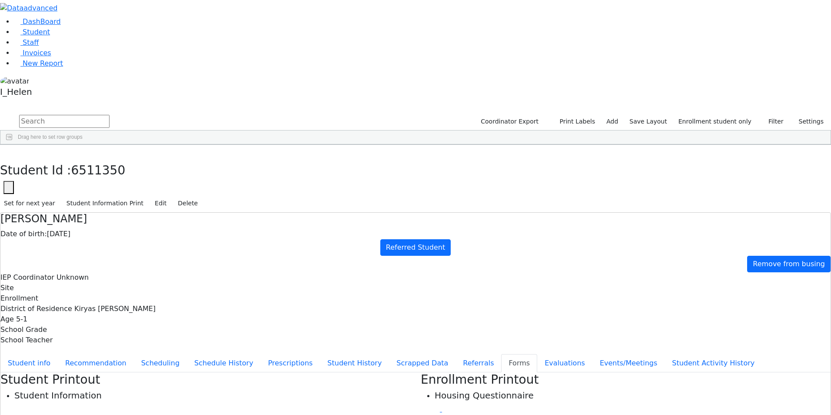
click at [100, 232] on div "Eidlisz" at bounding box center [74, 238] width 51 height 12
click at [456, 354] on button "Referrals" at bounding box center [479, 363] width 46 height 18
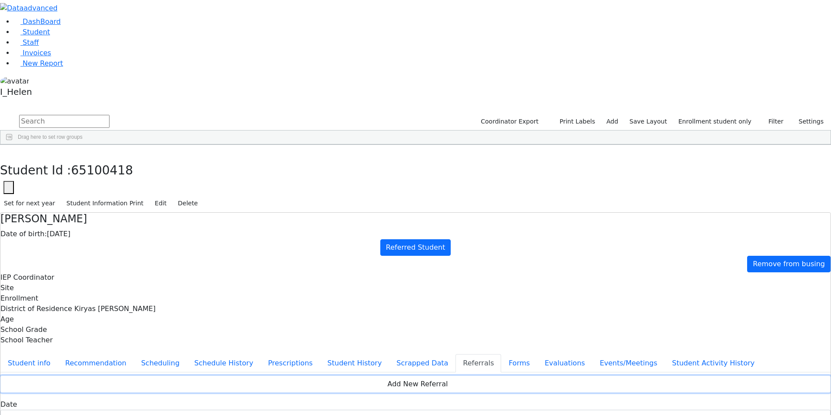
click at [322, 376] on button "Add New Referral" at bounding box center [415, 384] width 830 height 17
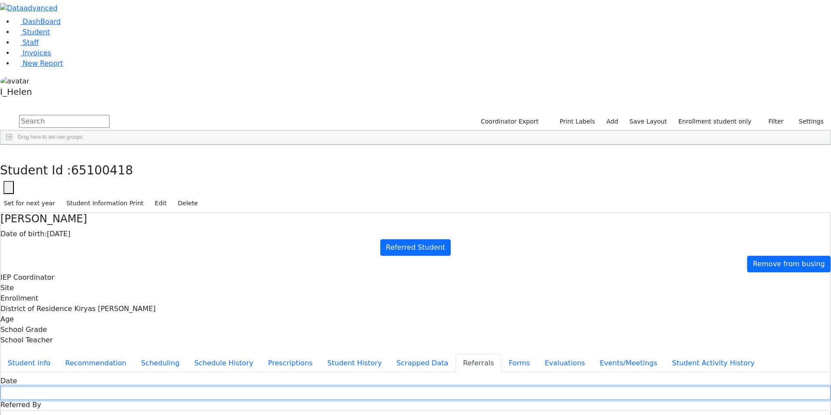
click at [319, 386] on input "text" at bounding box center [415, 392] width 830 height 13
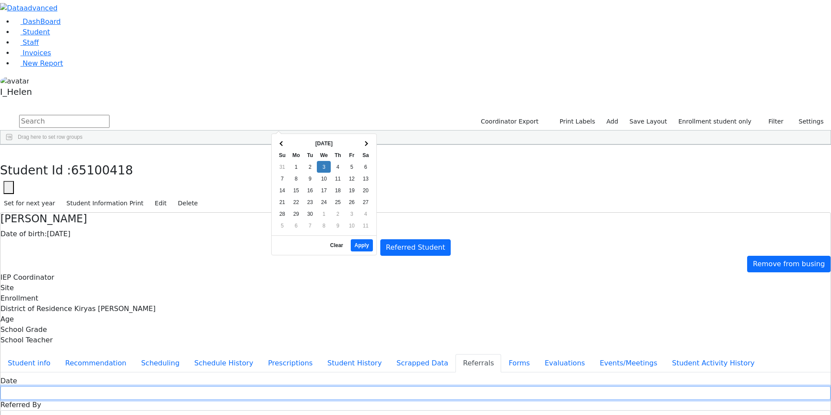
type input "[DATE]"
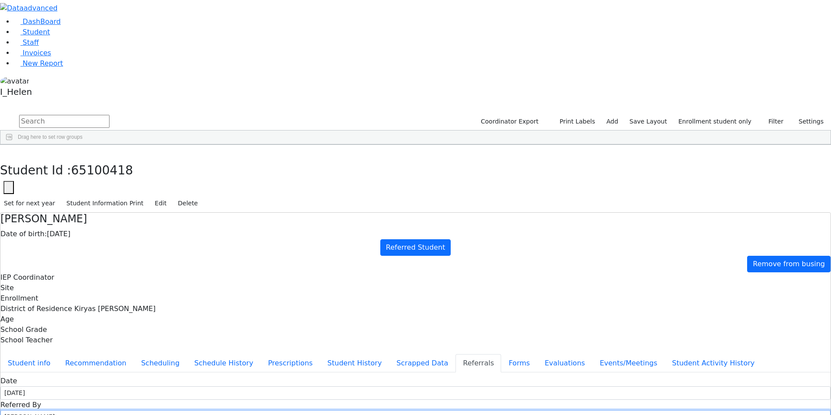
drag, startPoint x: 432, startPoint y: 123, endPoint x: 374, endPoint y: 133, distance: 58.7
type input "Mr. Eidlisz"
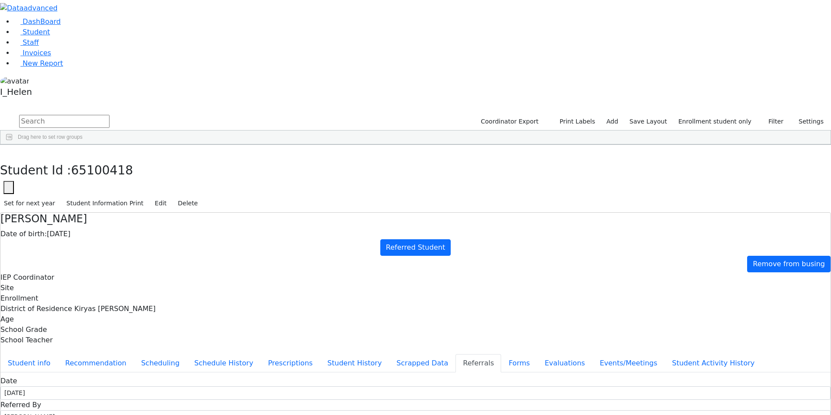
select select "Father"
type textarea "Shimmy attends kita Tes, R' Zoldan is his teacher Binyen klein."
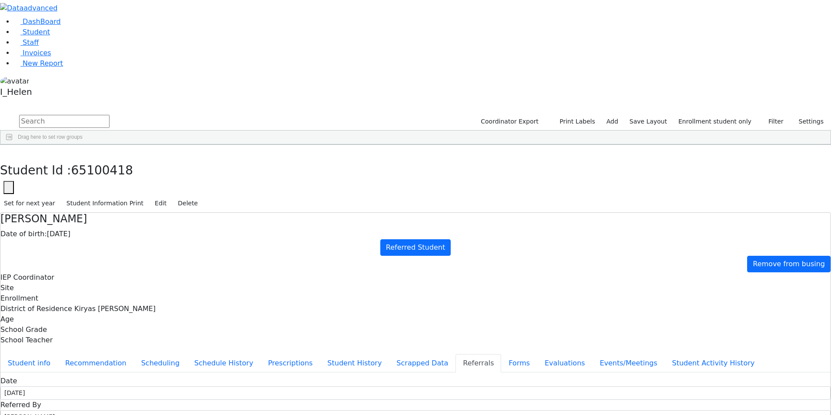
checkbox input "true"
type textarea "Simmy has a very hard time expressing himself."
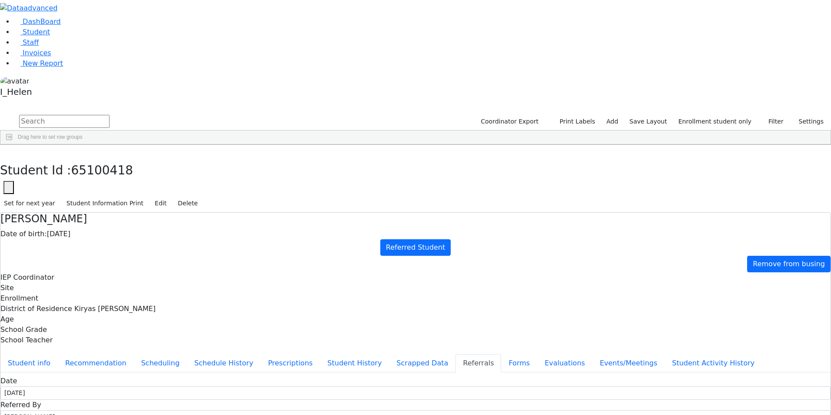
click at [58, 354] on button "Student info" at bounding box center [28, 363] width 57 height 18
click at [9, 151] on icon "button" at bounding box center [6, 153] width 5 height 5
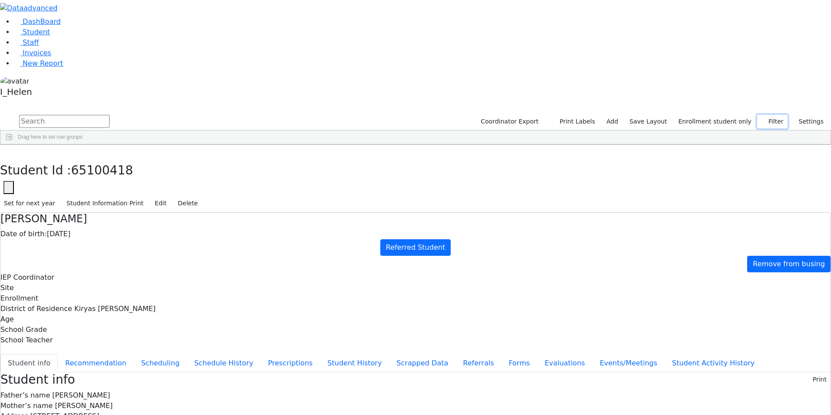
click at [772, 115] on button "Filter" at bounding box center [772, 121] width 30 height 13
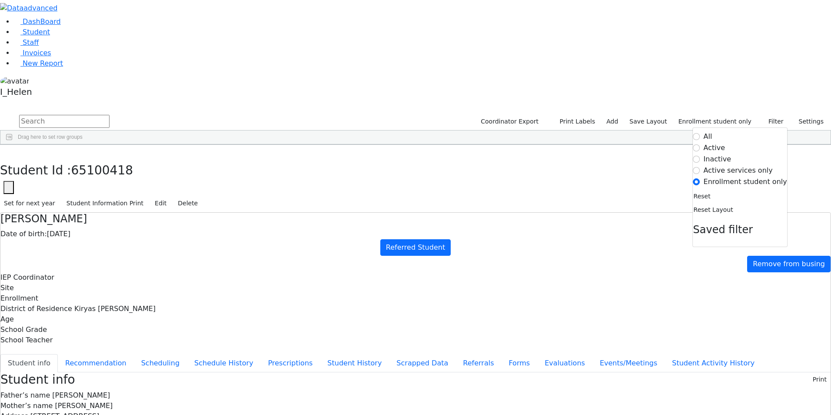
click at [725, 143] on label "Active" at bounding box center [715, 148] width 22 height 10
click at [700, 144] on input "Active" at bounding box center [696, 147] width 7 height 7
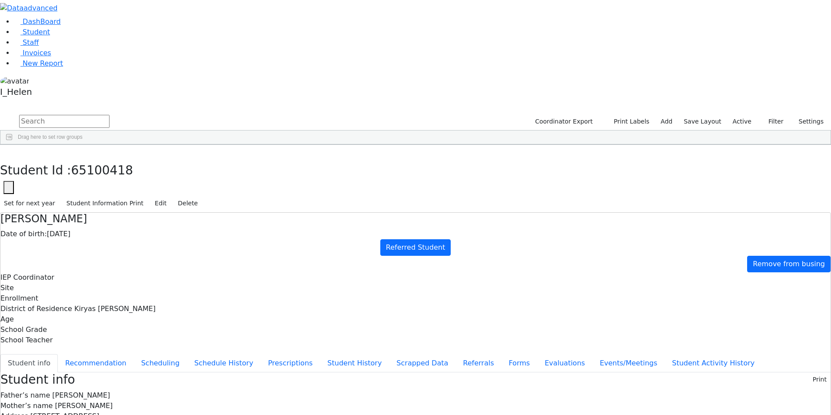
click at [110, 115] on input "text" at bounding box center [64, 121] width 90 height 13
type input "rolnitzk"
click at [100, 183] on div "Rolnitzky" at bounding box center [74, 189] width 51 height 12
click at [187, 354] on button "Scheduling" at bounding box center [160, 363] width 53 height 18
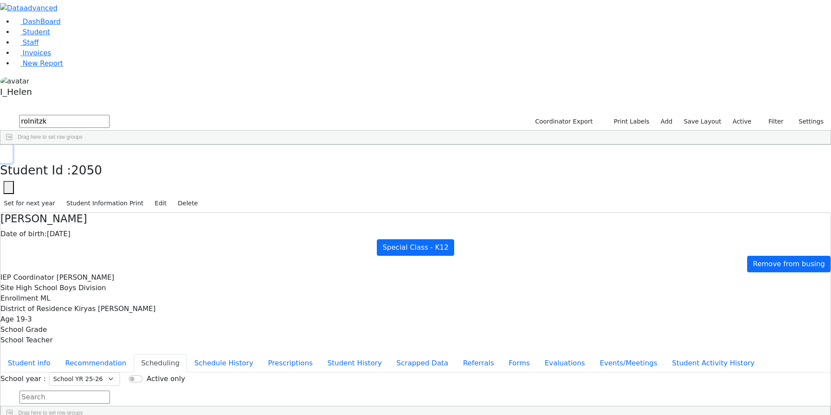
click at [9, 151] on icon "button" at bounding box center [6, 153] width 5 height 5
click at [775, 115] on button "Filter" at bounding box center [772, 121] width 30 height 13
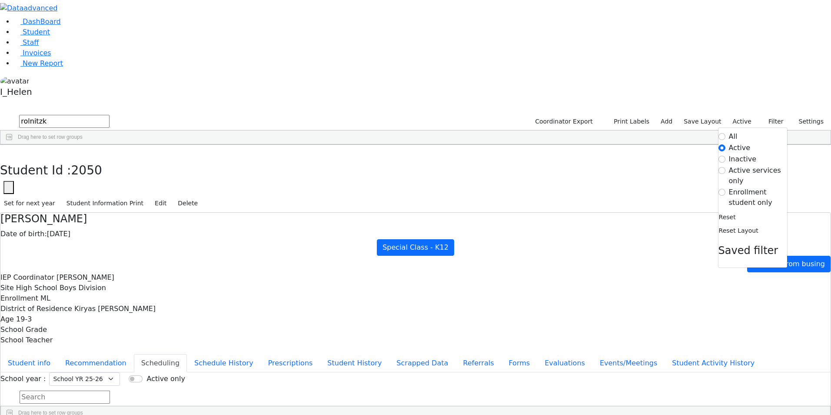
click at [747, 187] on label "Enrollment student only" at bounding box center [758, 197] width 58 height 21
click at [725, 189] on input "Enrollment student only" at bounding box center [721, 192] width 7 height 7
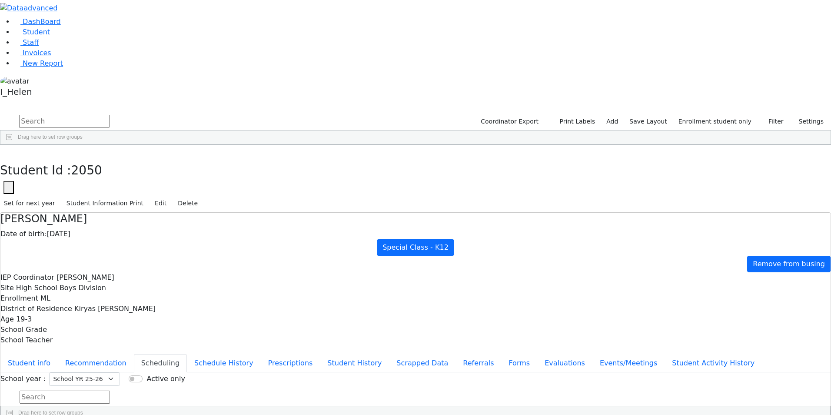
scroll to position [63, 0]
click at [58, 354] on button "Student info" at bounding box center [28, 363] width 57 height 18
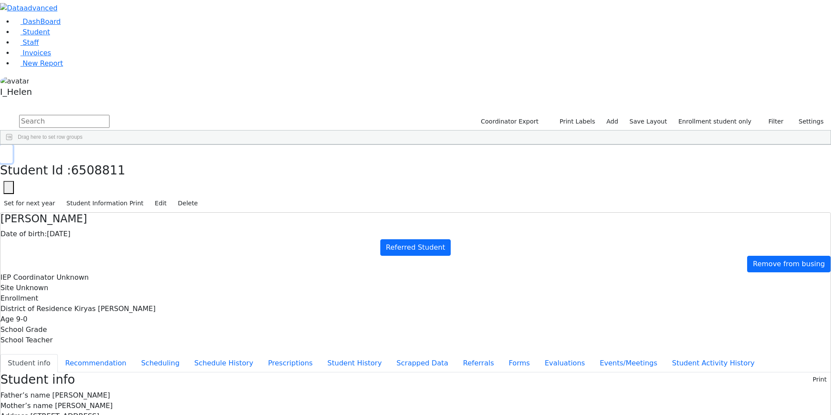
click at [13, 145] on button "button" at bounding box center [6, 154] width 13 height 18
